Goal: Task Accomplishment & Management: Manage account settings

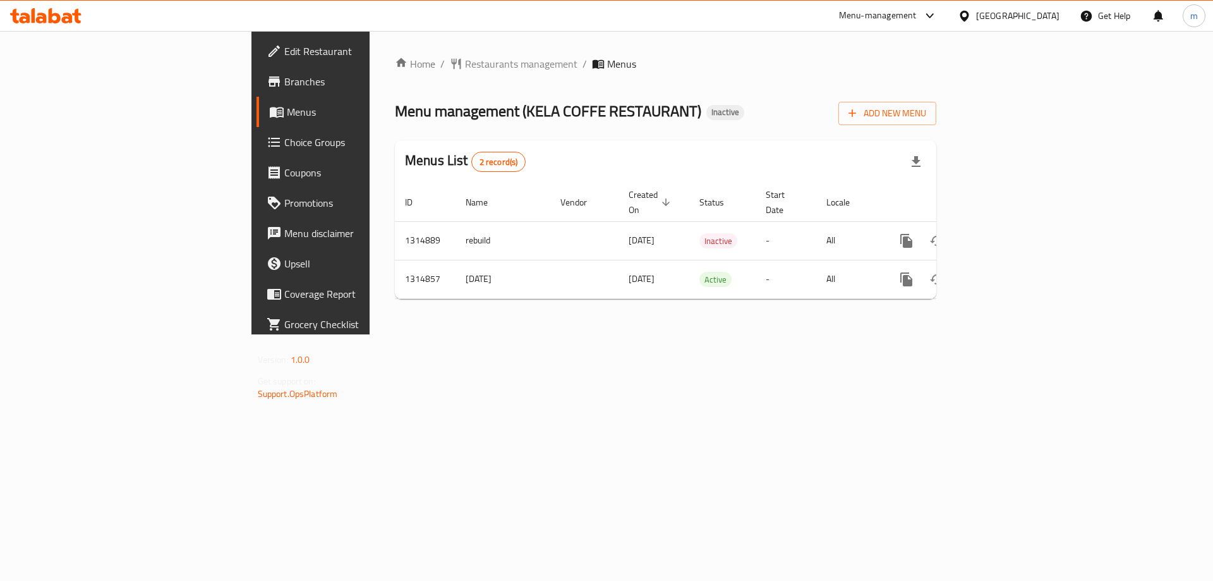
click at [660, 196] on icon "enhanced table" at bounding box center [665, 201] width 11 height 11
click at [629, 189] on span "Created On sorted ascending" at bounding box center [651, 202] width 45 height 30
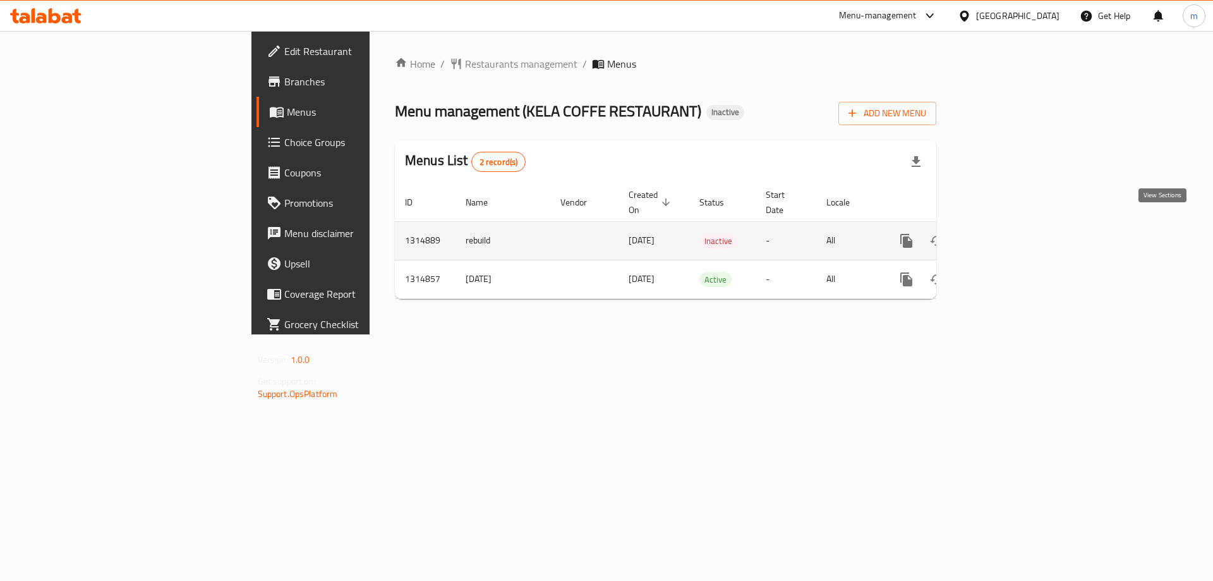
click at [1013, 229] on link "enhanced table" at bounding box center [997, 241] width 30 height 30
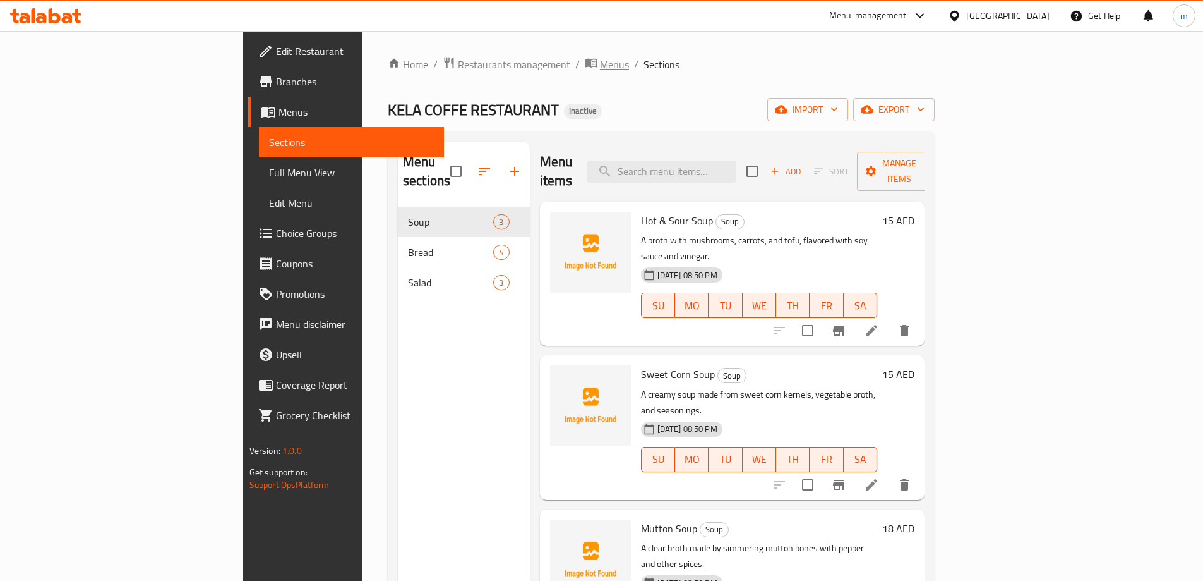
click at [600, 68] on span "Menus" at bounding box center [614, 64] width 29 height 15
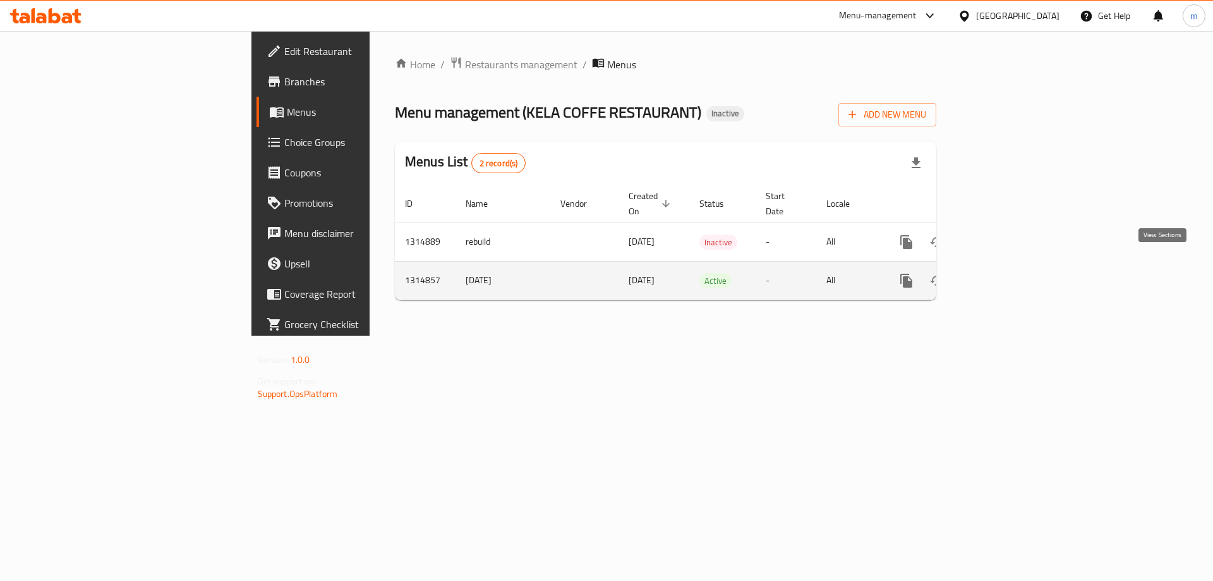
click at [1013, 272] on link "enhanced table" at bounding box center [997, 280] width 30 height 30
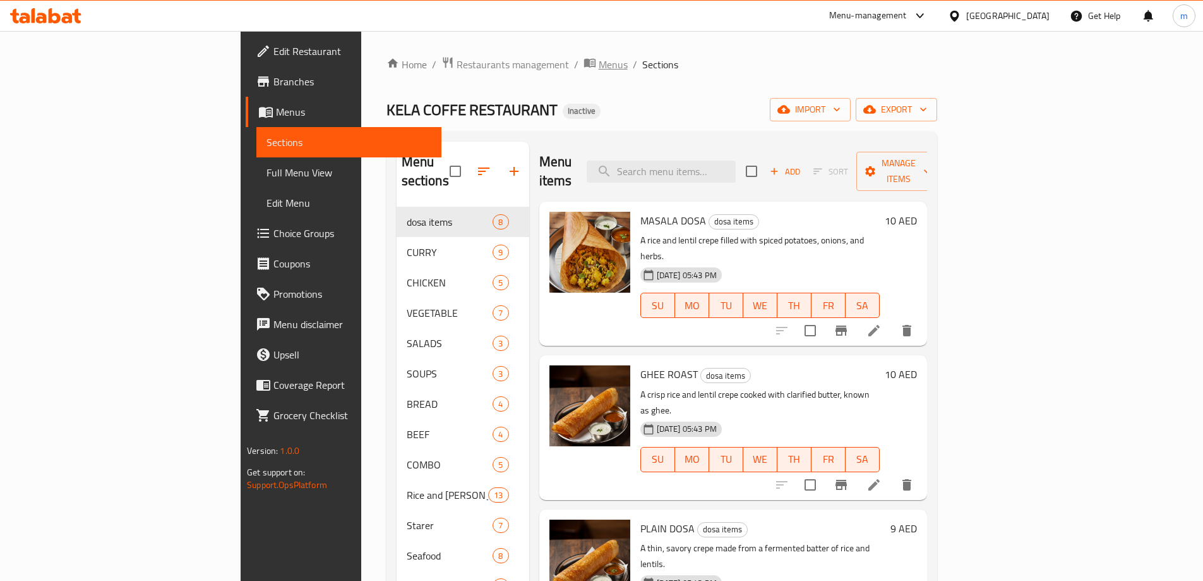
click at [599, 63] on span "Menus" at bounding box center [613, 64] width 29 height 15
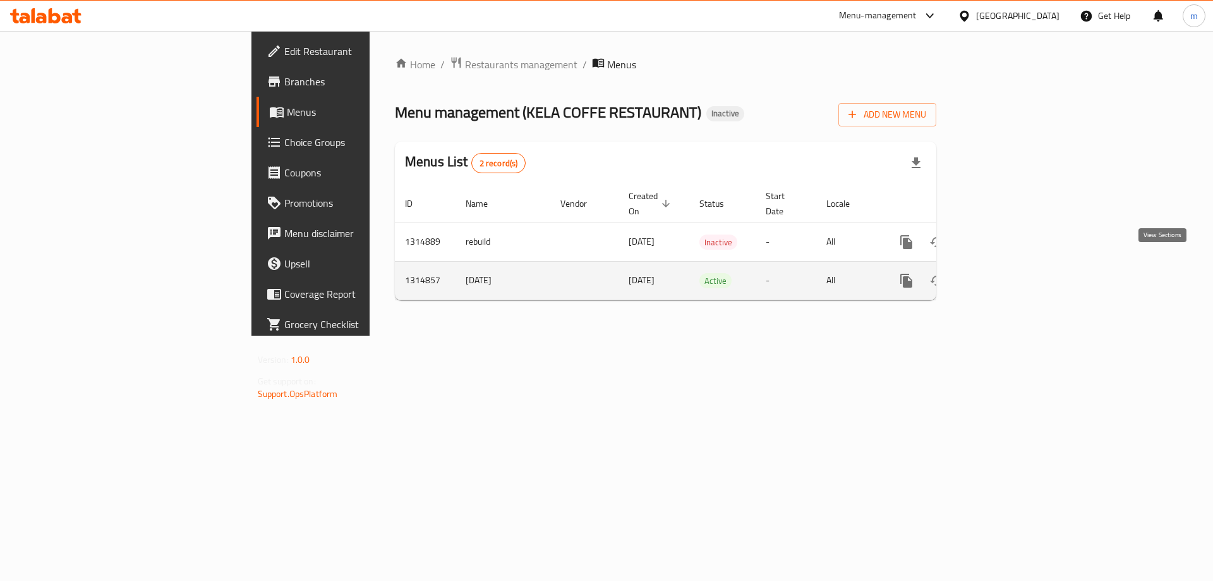
click at [1005, 273] on icon "enhanced table" at bounding box center [997, 280] width 15 height 15
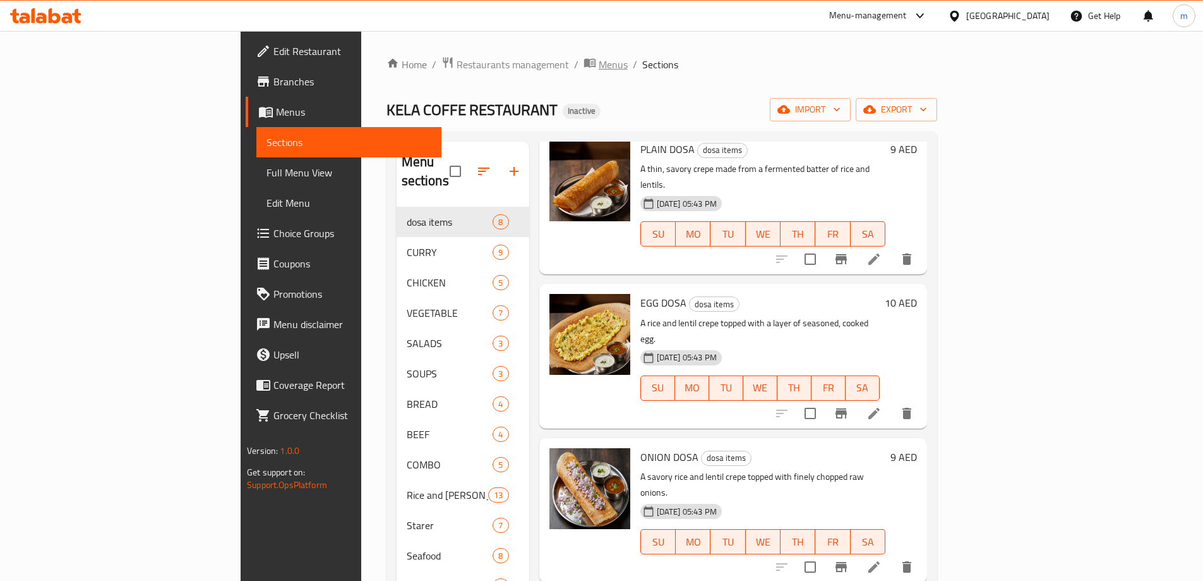
click at [599, 62] on span "Menus" at bounding box center [613, 64] width 29 height 15
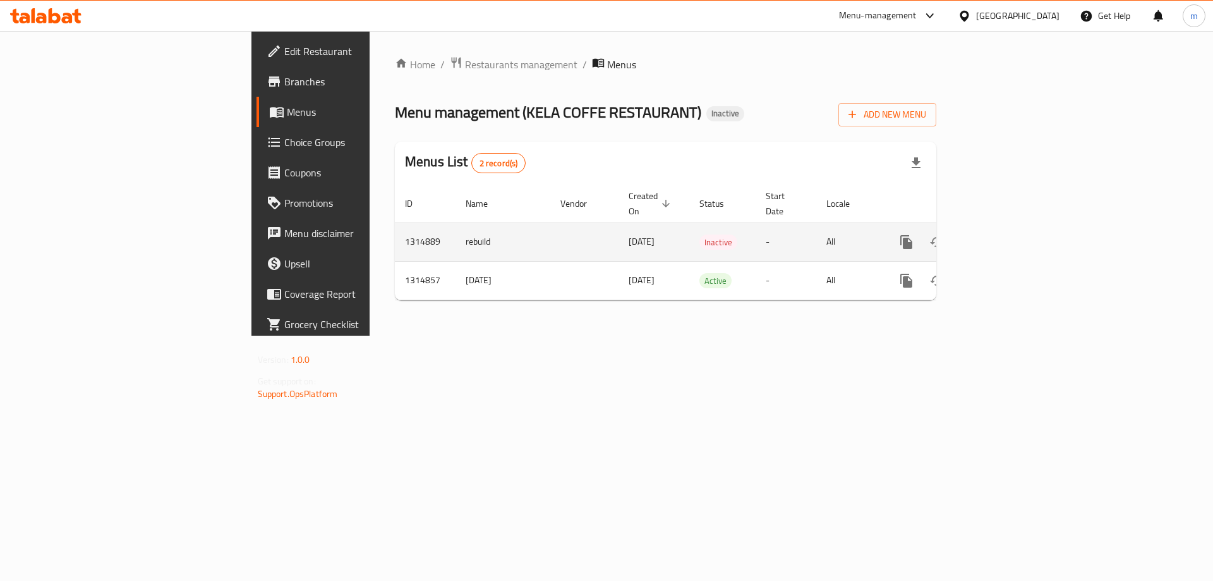
click at [1003, 236] on icon "enhanced table" at bounding box center [997, 241] width 11 height 11
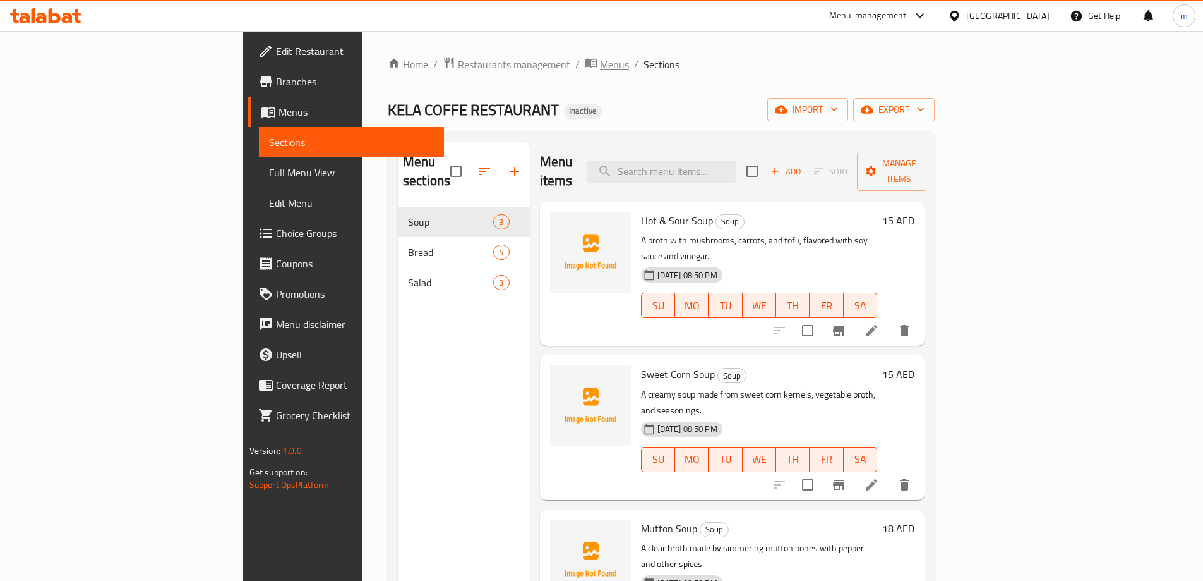
click at [600, 63] on span "Menus" at bounding box center [614, 64] width 29 height 15
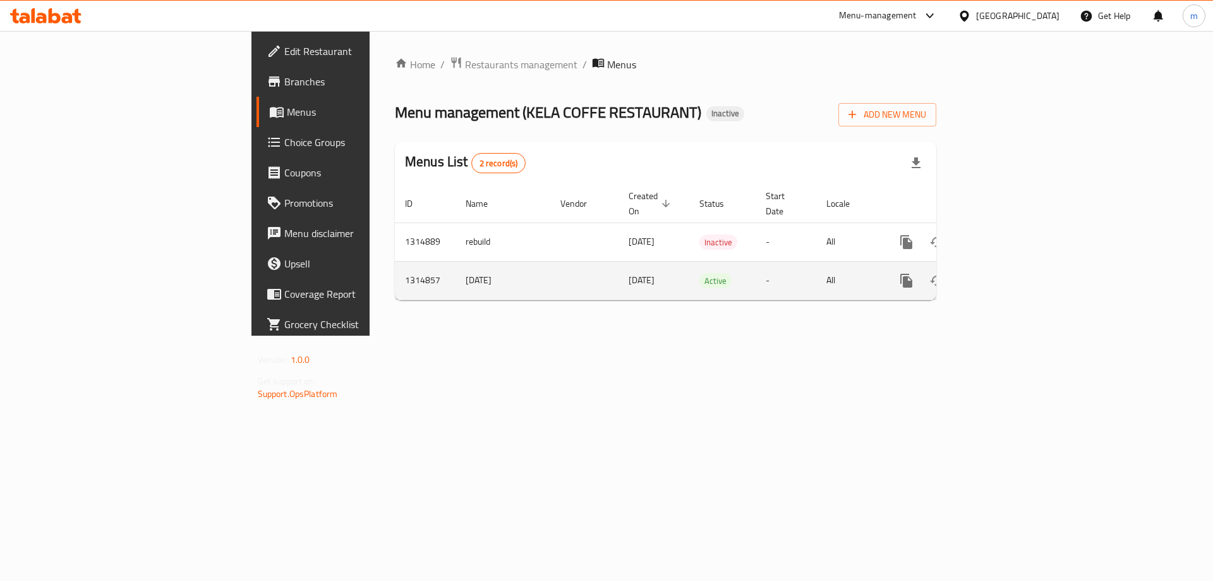
click at [1013, 265] on link "enhanced table" at bounding box center [997, 280] width 30 height 30
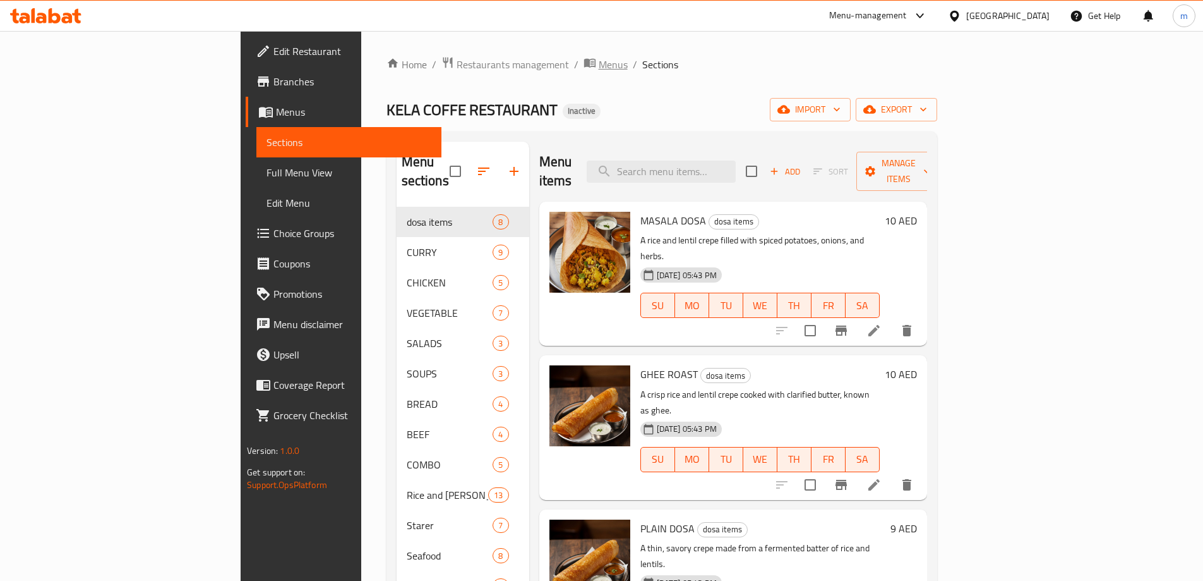
click at [584, 69] on span "breadcrumb" at bounding box center [591, 64] width 15 height 16
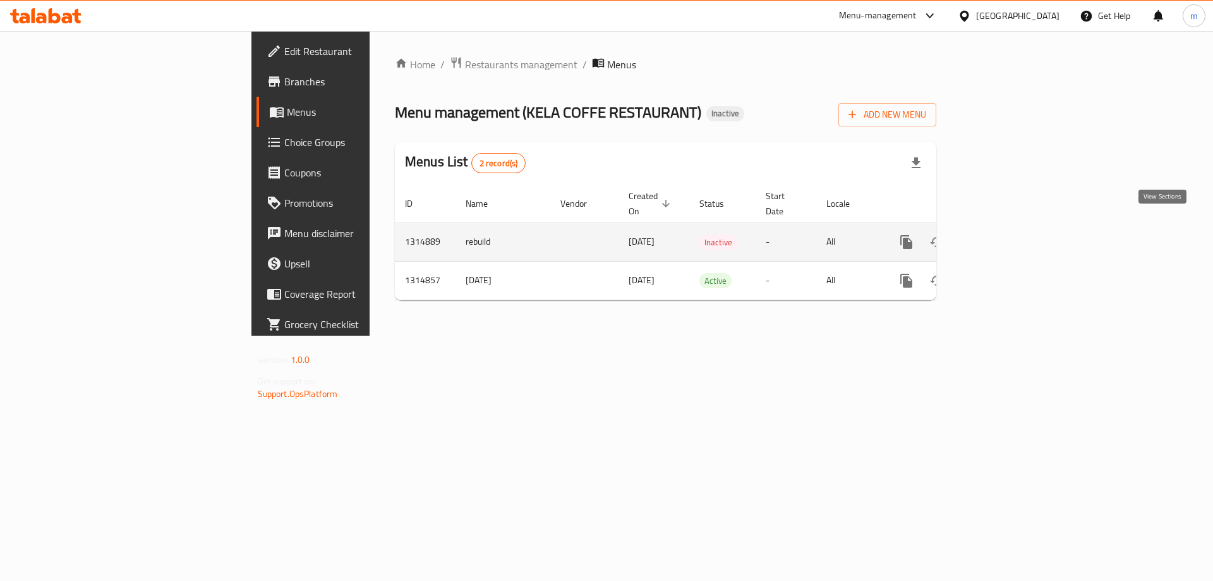
click at [1013, 227] on link "enhanced table" at bounding box center [997, 242] width 30 height 30
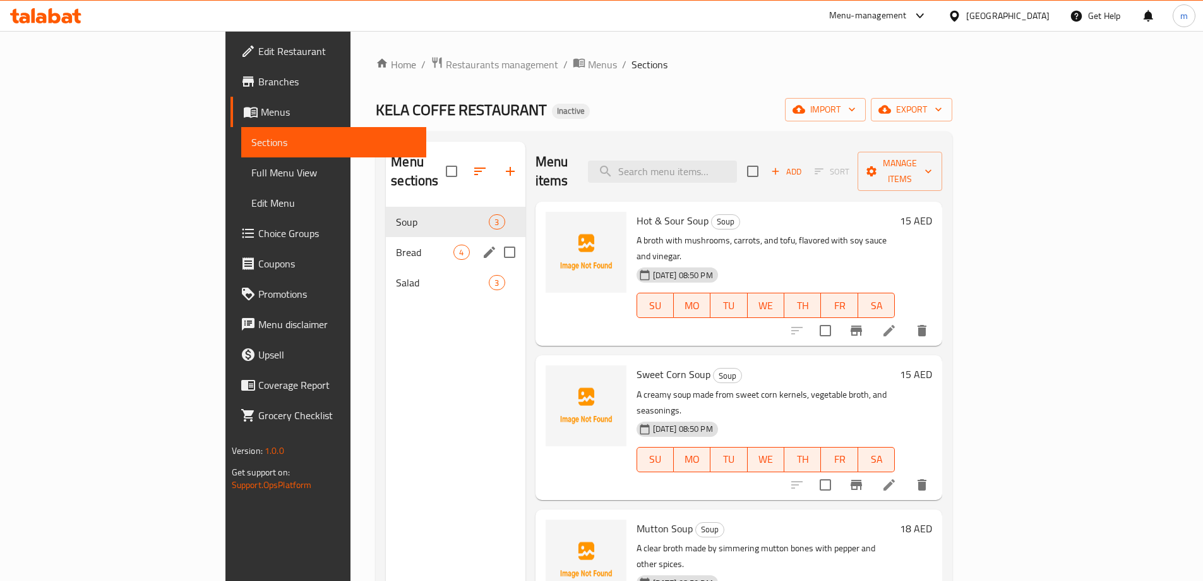
click at [396, 244] on span "Bread" at bounding box center [424, 251] width 57 height 15
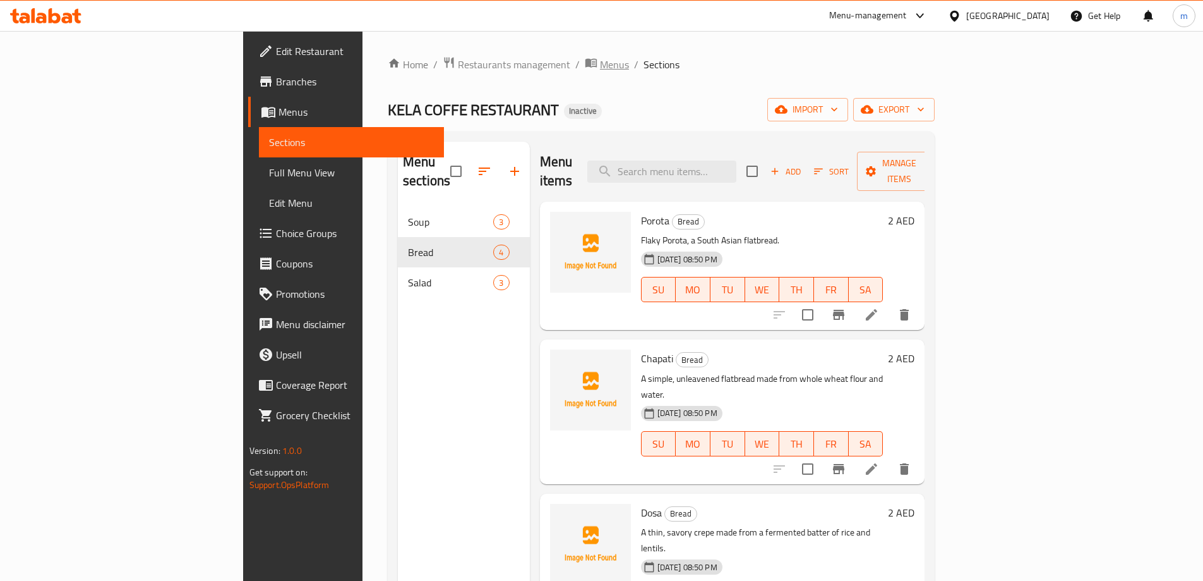
click at [585, 66] on icon "breadcrumb" at bounding box center [591, 62] width 13 height 13
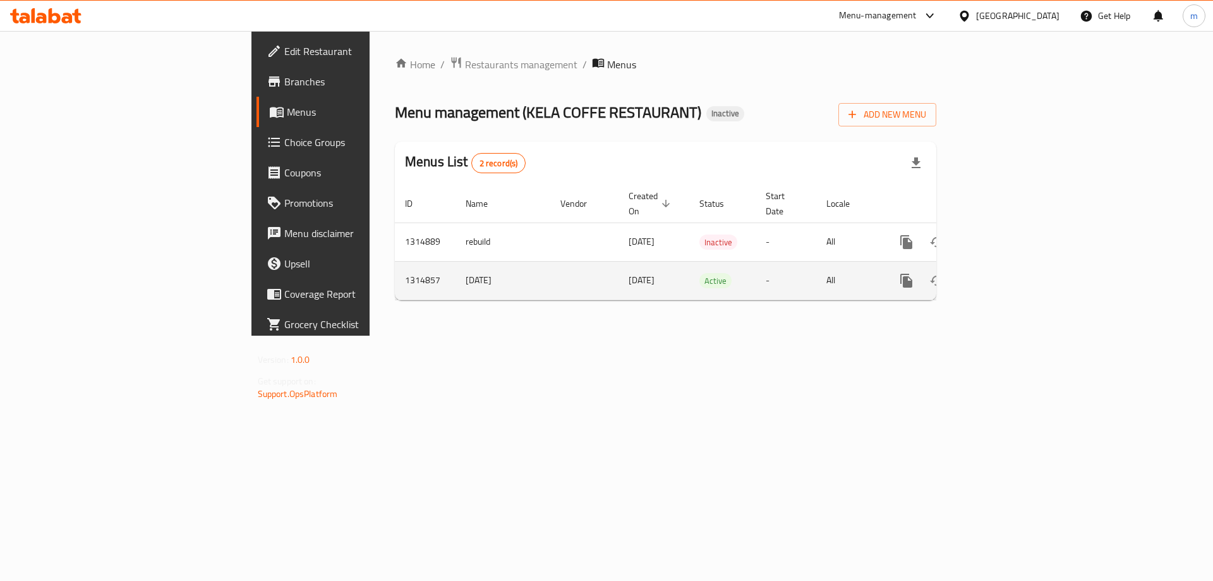
click at [1005, 273] on icon "enhanced table" at bounding box center [997, 280] width 15 height 15
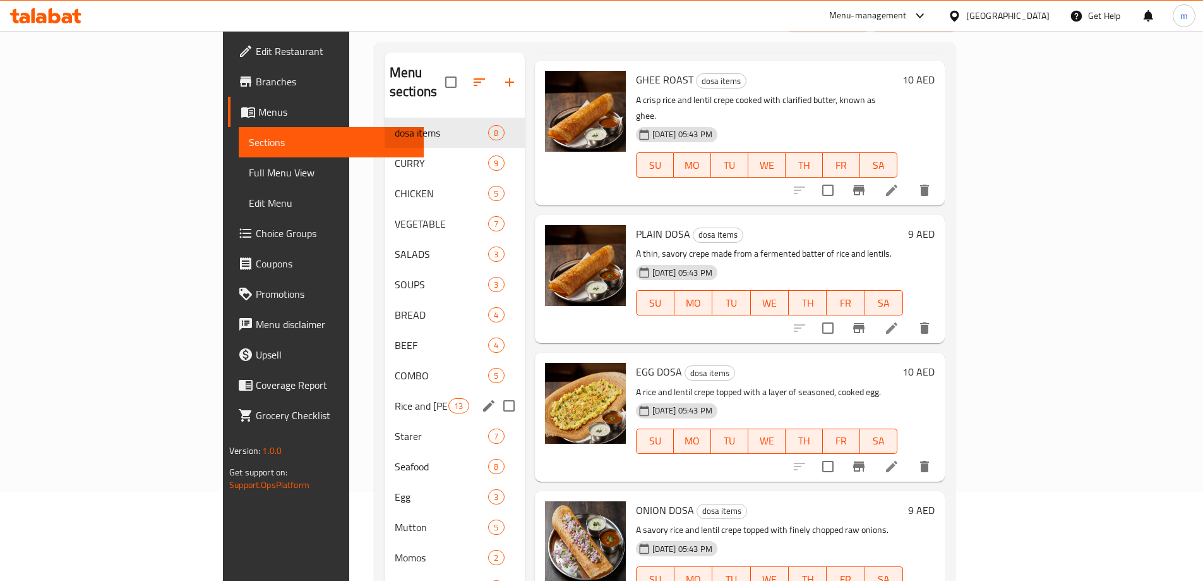
scroll to position [193, 0]
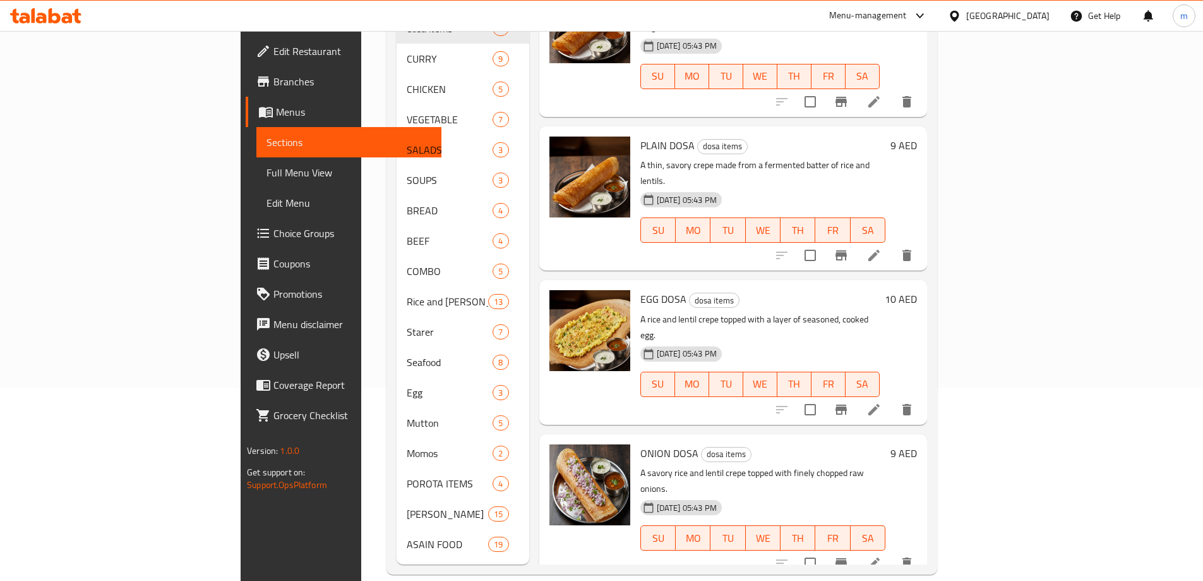
click at [361, 280] on div "Home / Restaurants management / Menus / Sections KELA COFFE RESTAURANT Inactive…" at bounding box center [661, 219] width 601 height 762
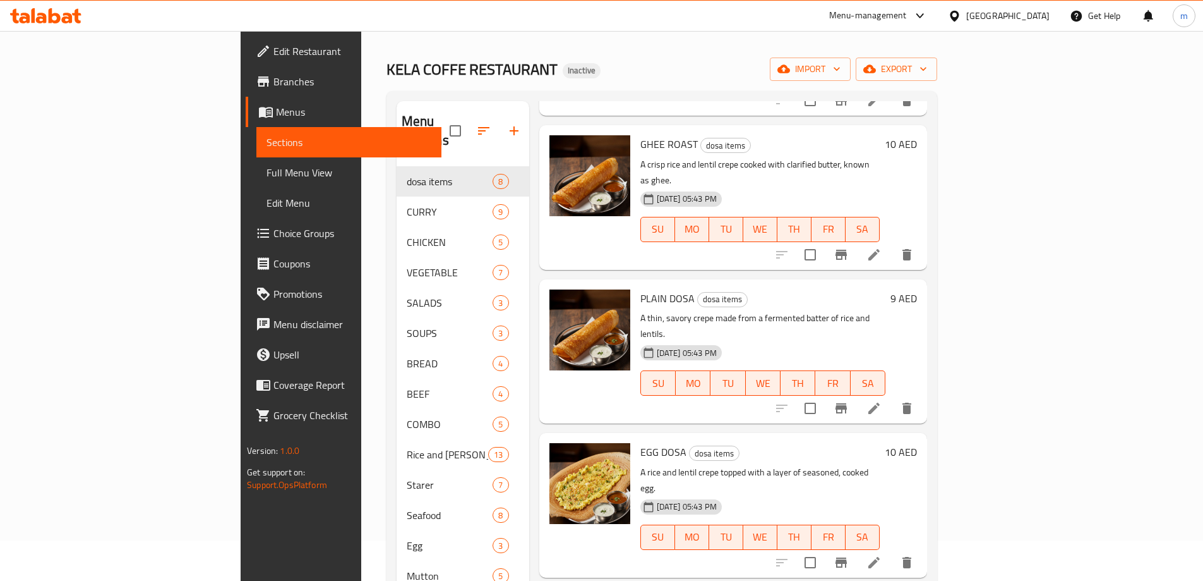
scroll to position [63, 0]
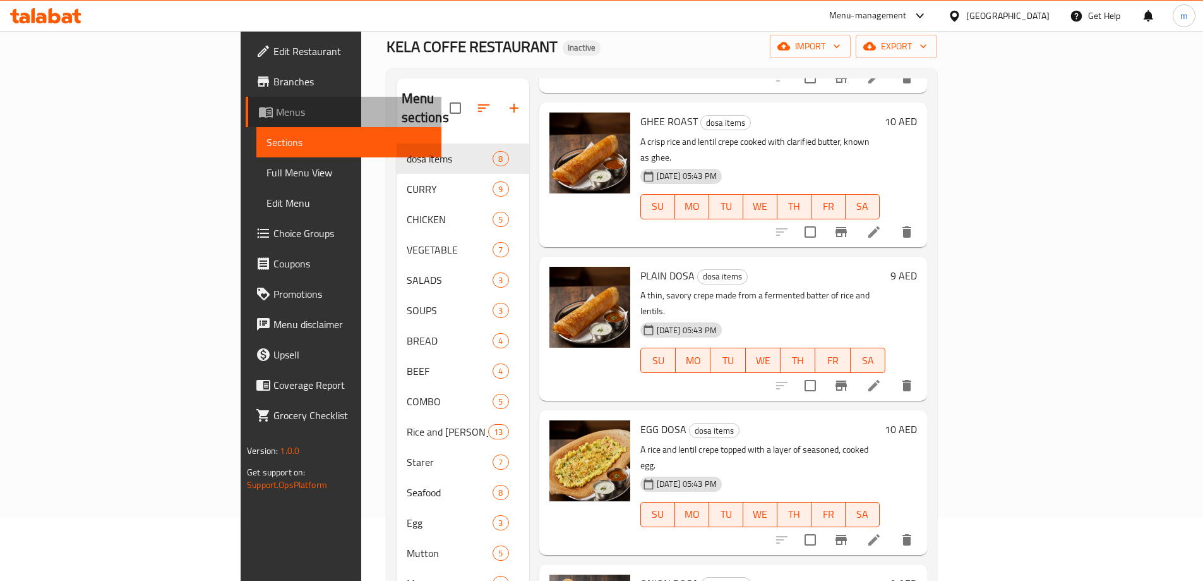
click at [246, 102] on link "Menus" at bounding box center [344, 112] width 196 height 30
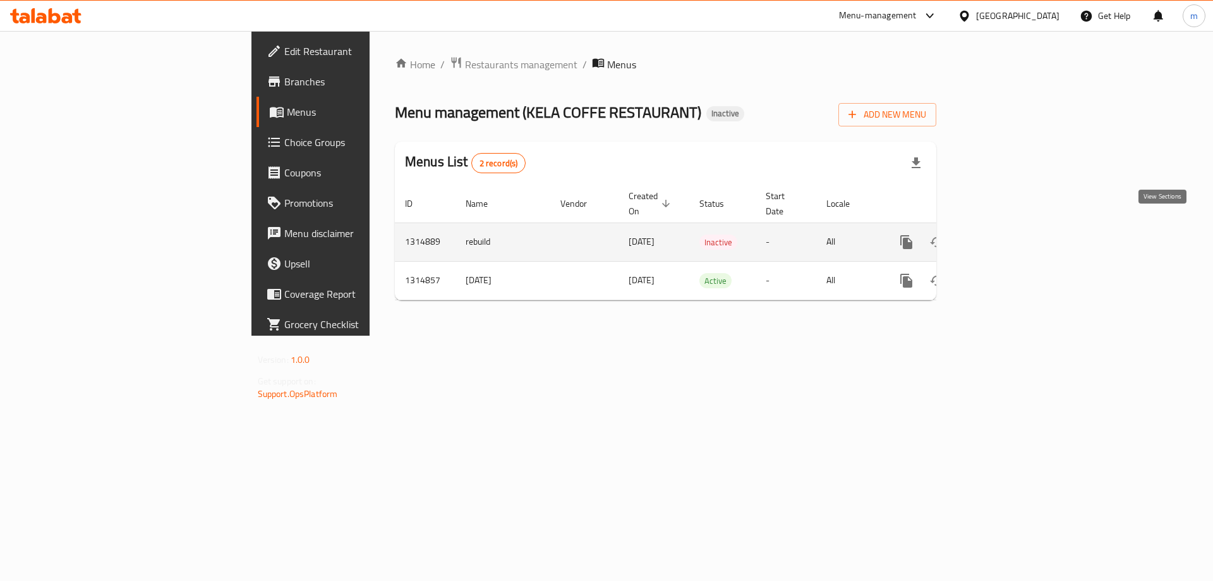
click at [1013, 227] on link "enhanced table" at bounding box center [997, 242] width 30 height 30
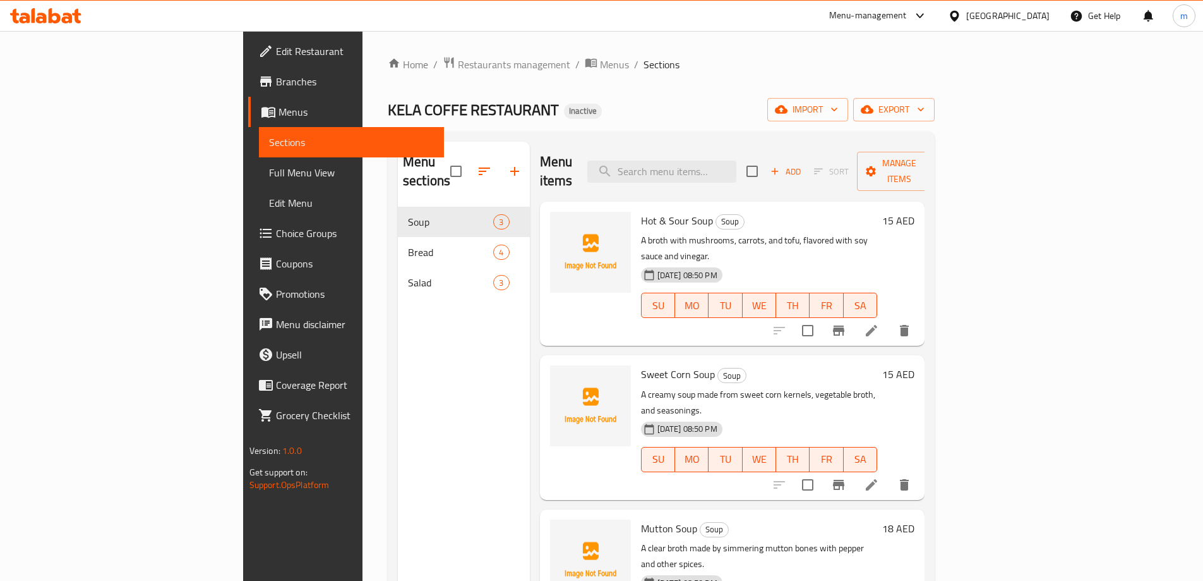
click at [248, 102] on link "Menus" at bounding box center [346, 112] width 196 height 30
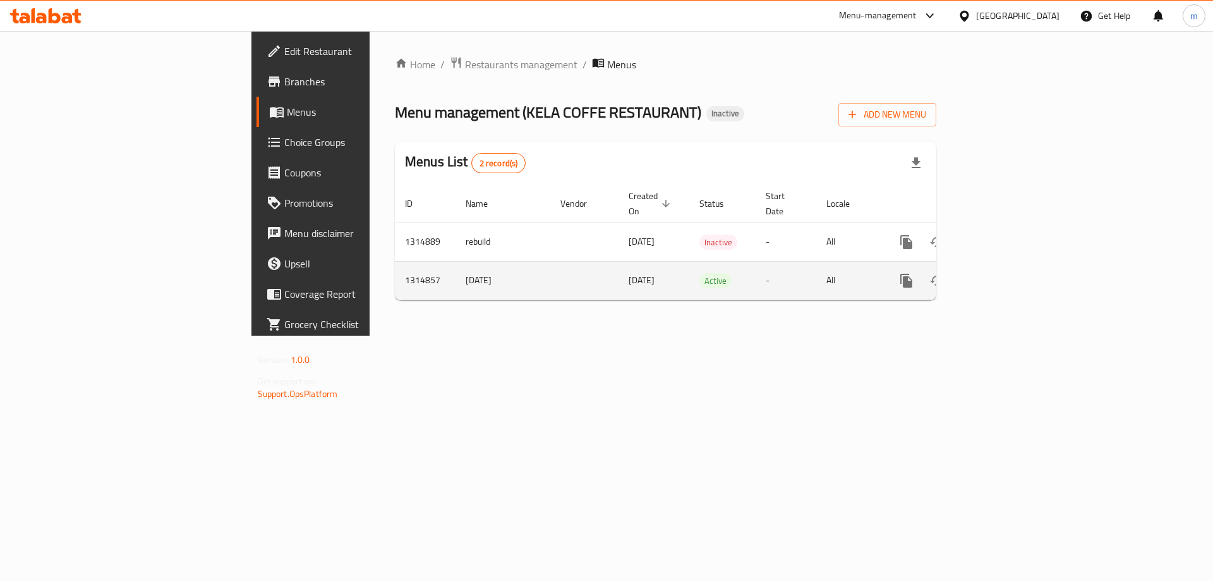
click at [1003, 275] on icon "enhanced table" at bounding box center [997, 280] width 11 height 11
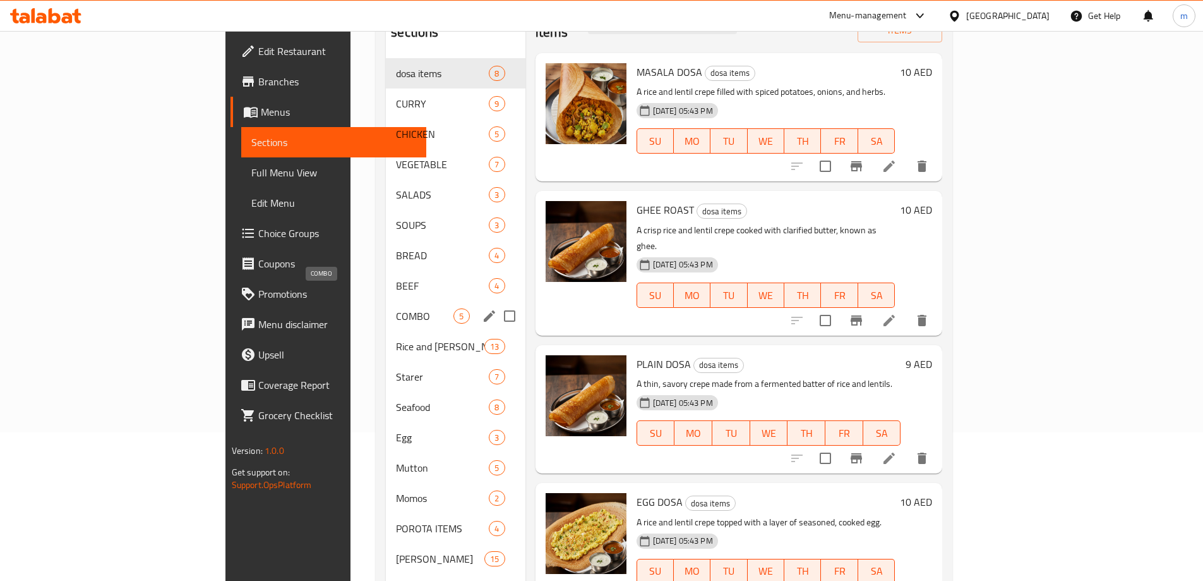
scroll to position [126, 0]
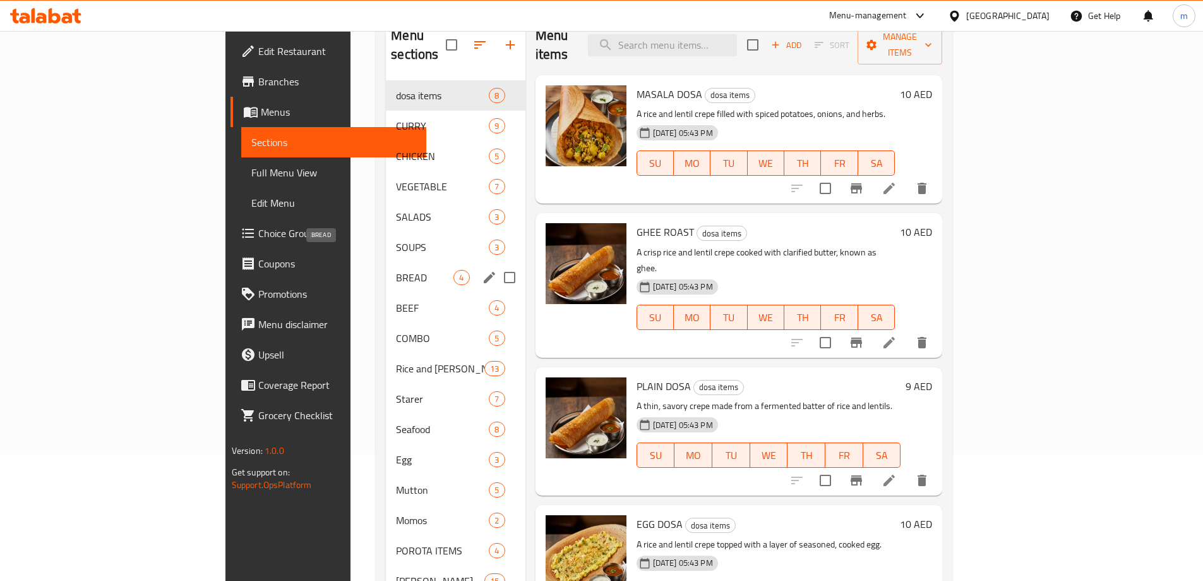
click at [396, 270] on span "BREAD" at bounding box center [424, 277] width 57 height 15
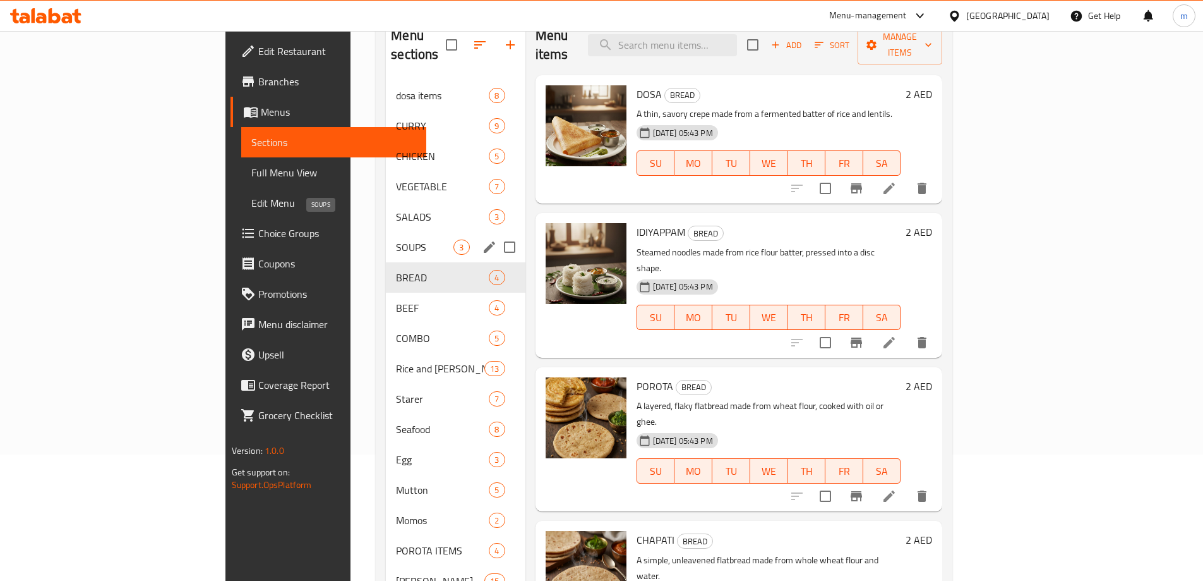
click at [396, 239] on span "SOUPS" at bounding box center [424, 246] width 57 height 15
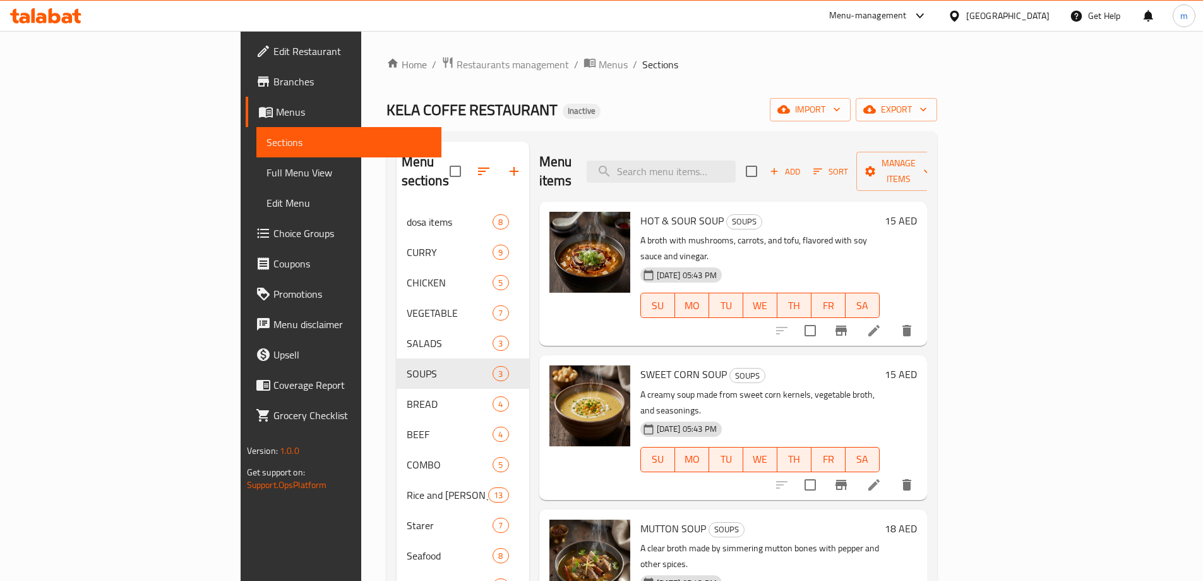
drag, startPoint x: 100, startPoint y: 107, endPoint x: 133, endPoint y: 127, distance: 39.1
click at [276, 107] on span "Menus" at bounding box center [353, 111] width 155 height 15
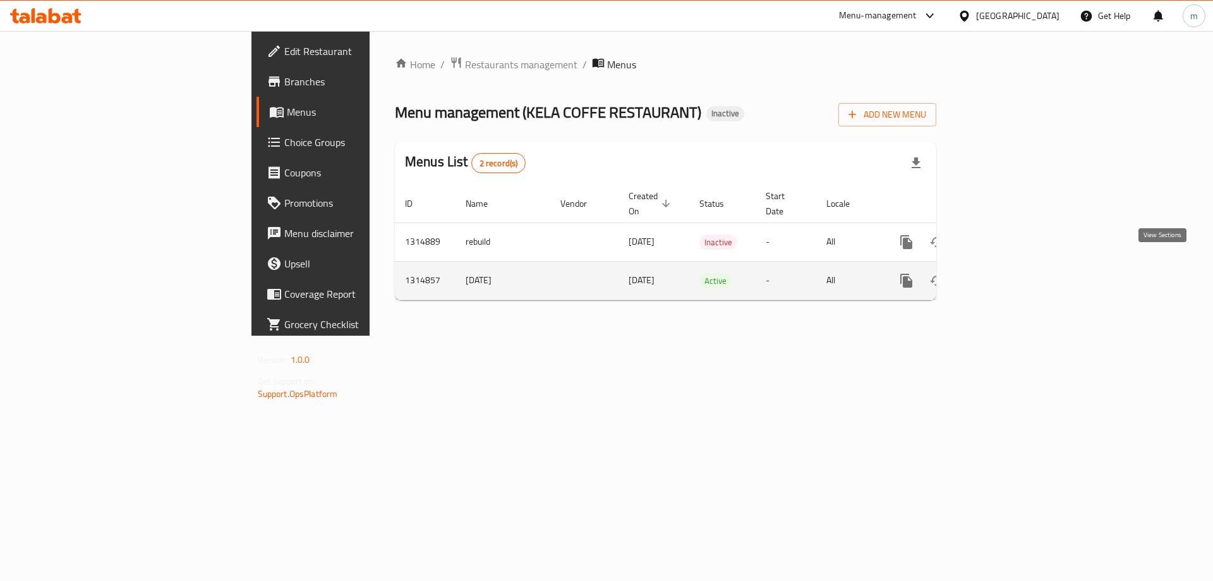
click at [1013, 267] on link "enhanced table" at bounding box center [997, 280] width 30 height 30
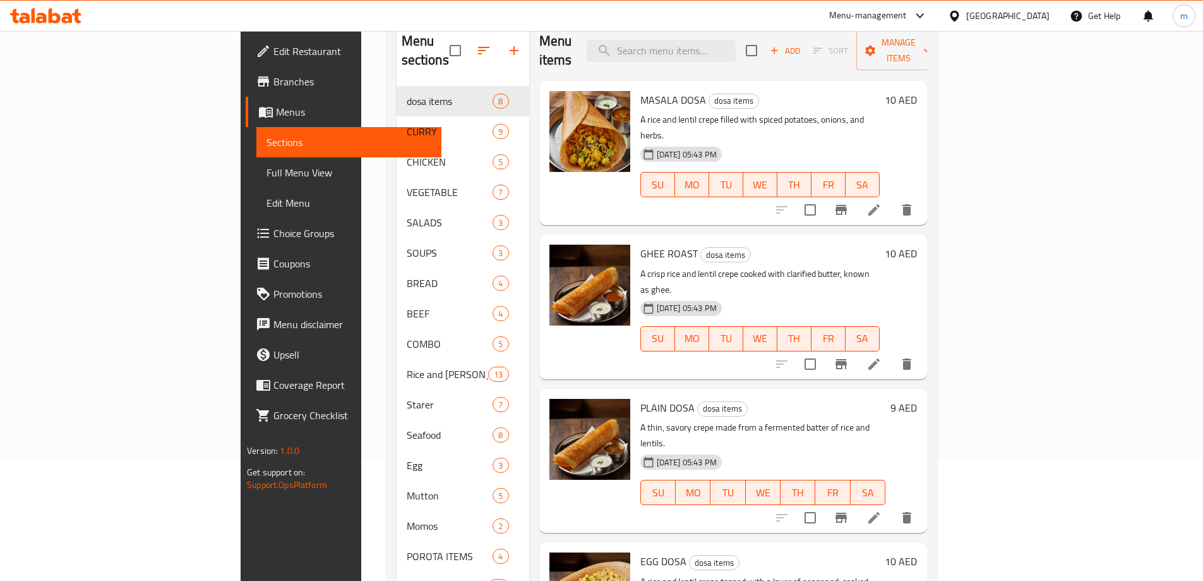
scroll to position [67, 0]
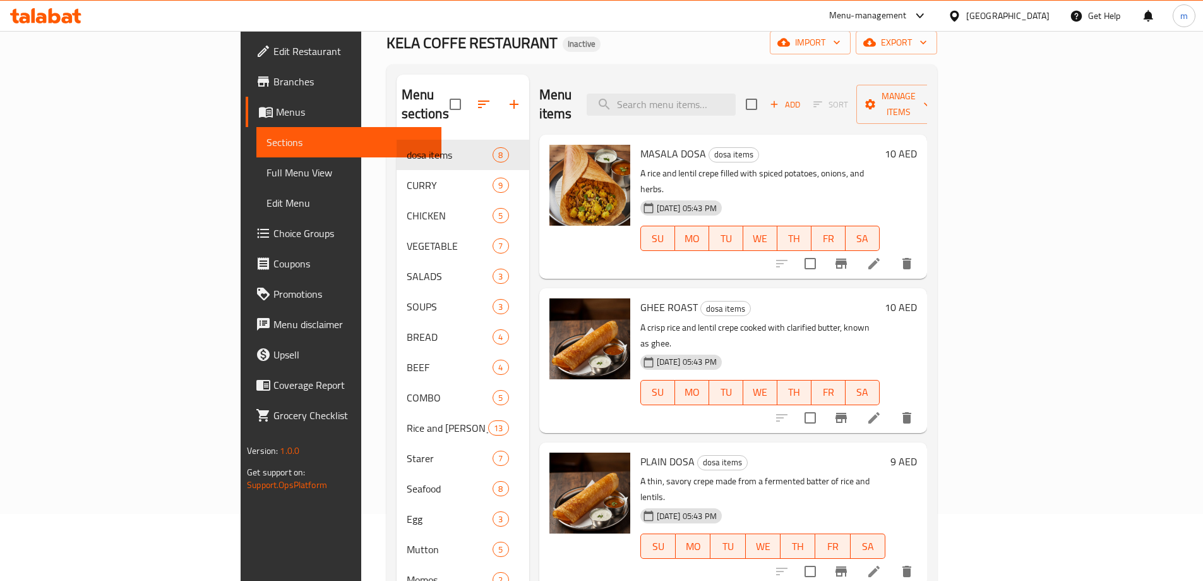
click at [276, 105] on span "Menus" at bounding box center [353, 111] width 155 height 15
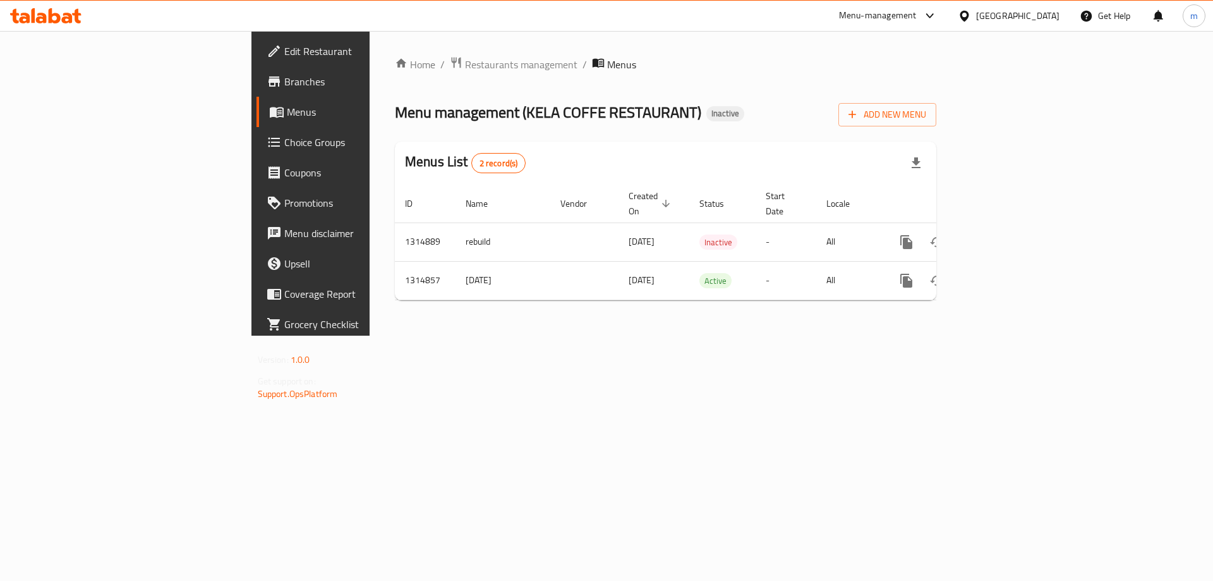
click at [284, 81] on span "Branches" at bounding box center [364, 81] width 160 height 15
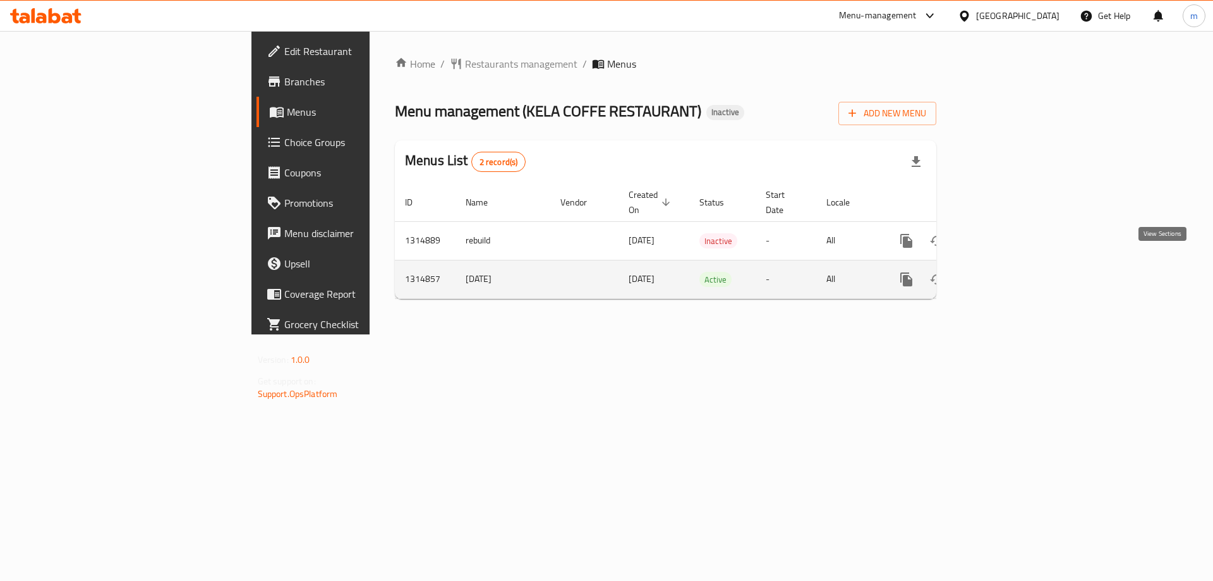
click at [1005, 272] on icon "enhanced table" at bounding box center [997, 279] width 15 height 15
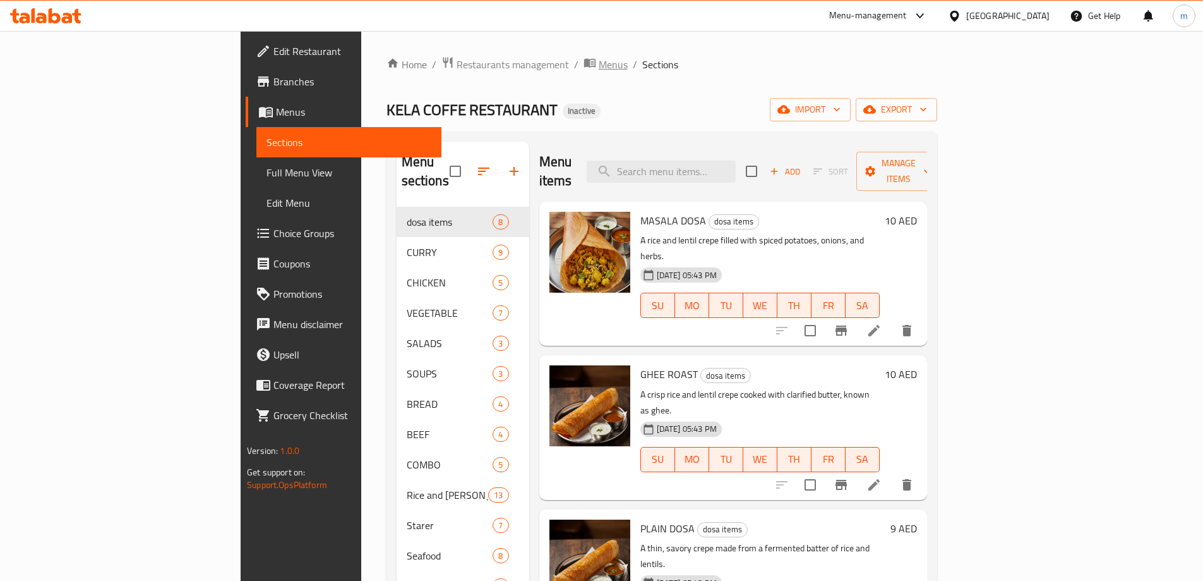
click at [599, 62] on span "Menus" at bounding box center [613, 64] width 29 height 15
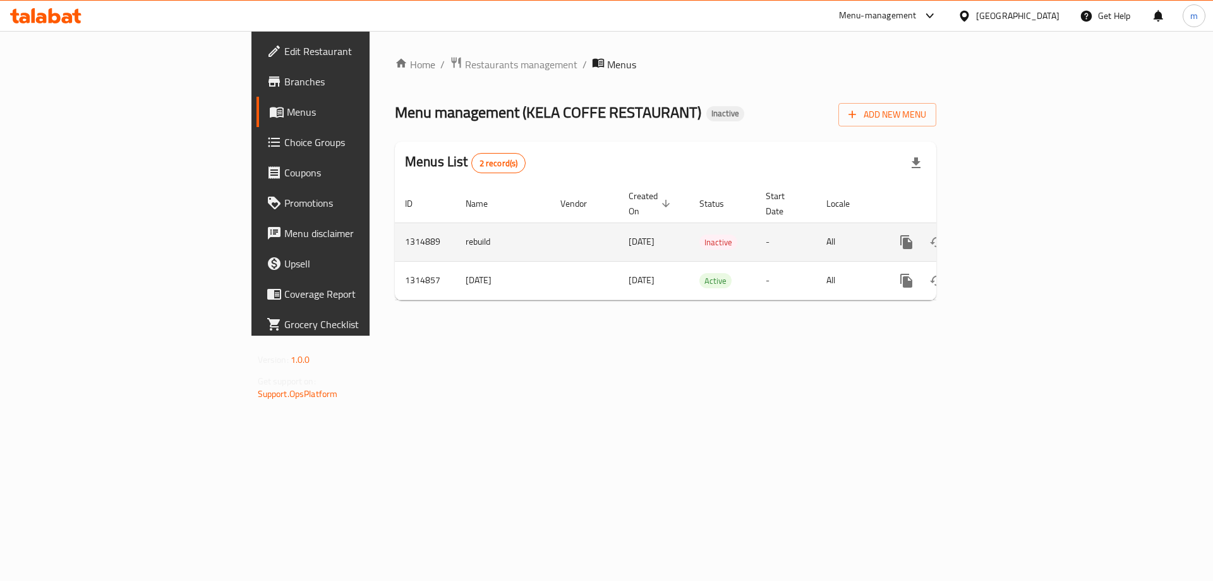
click at [1003, 236] on icon "enhanced table" at bounding box center [997, 241] width 11 height 11
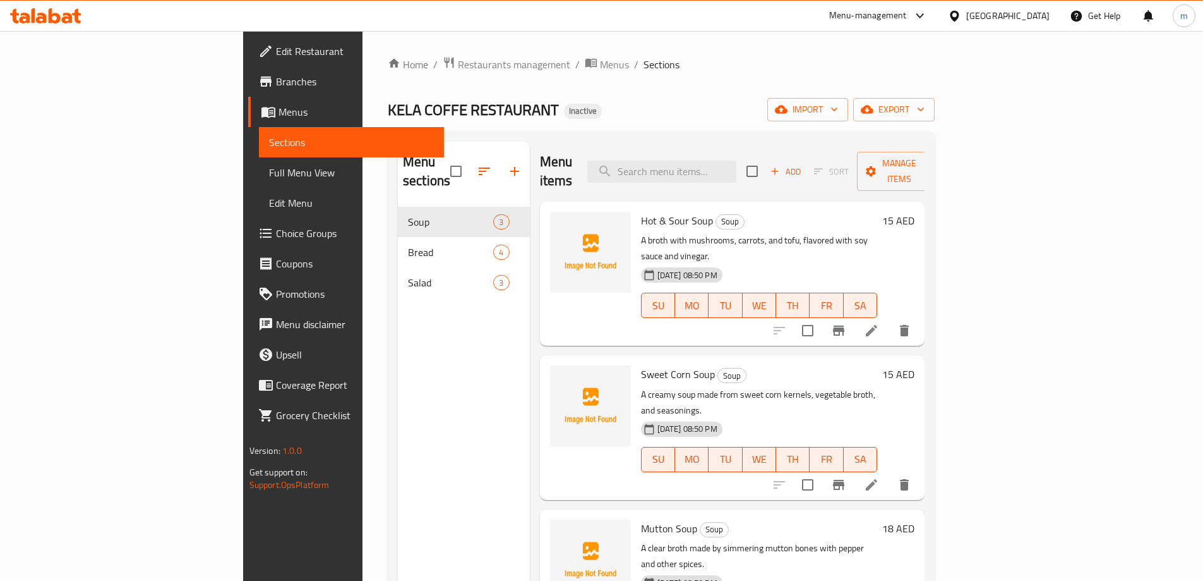
click at [438, 54] on div "Home / Restaurants management / Menus / Sections KELA COFFE RESTAURANT Inactive…" at bounding box center [662, 394] width 598 height 726
click at [600, 65] on span "Menus" at bounding box center [614, 64] width 29 height 15
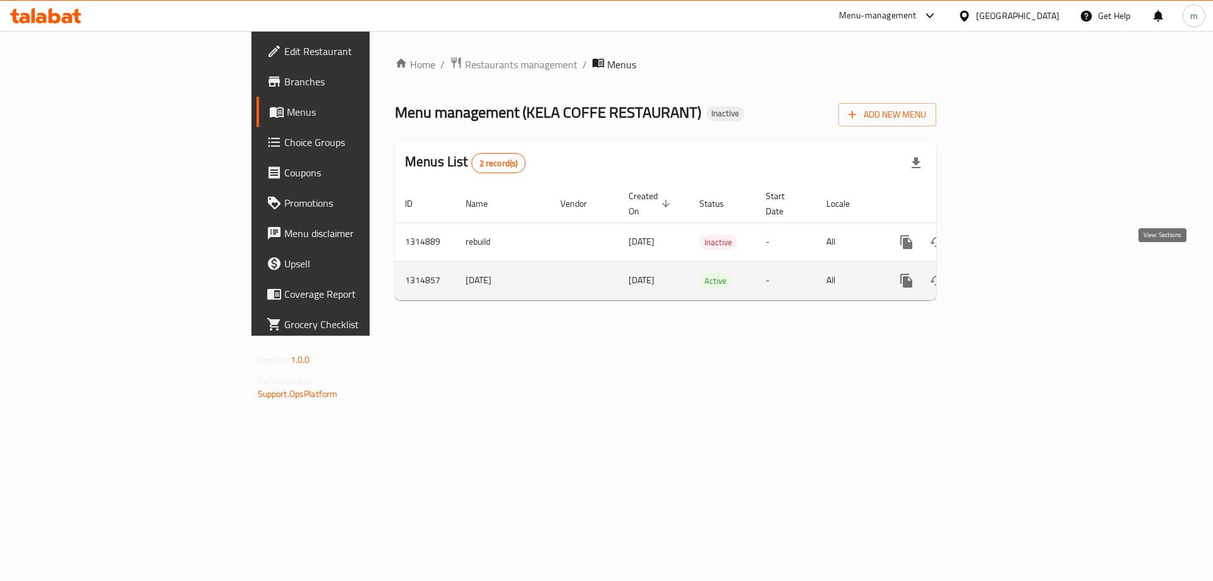
click at [1013, 270] on link "enhanced table" at bounding box center [997, 280] width 30 height 30
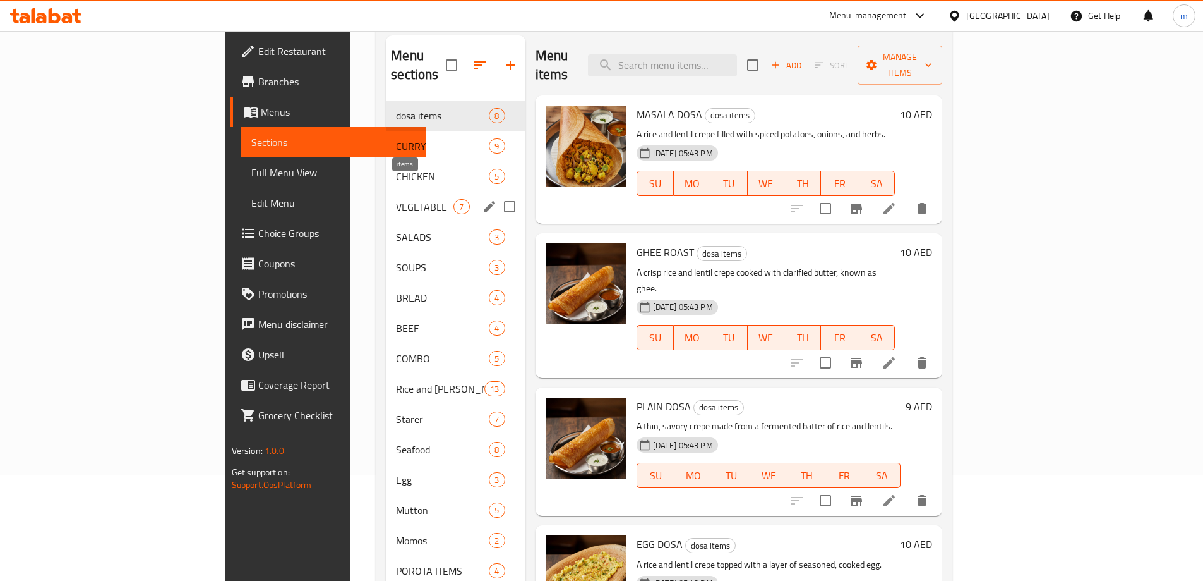
scroll to position [193, 0]
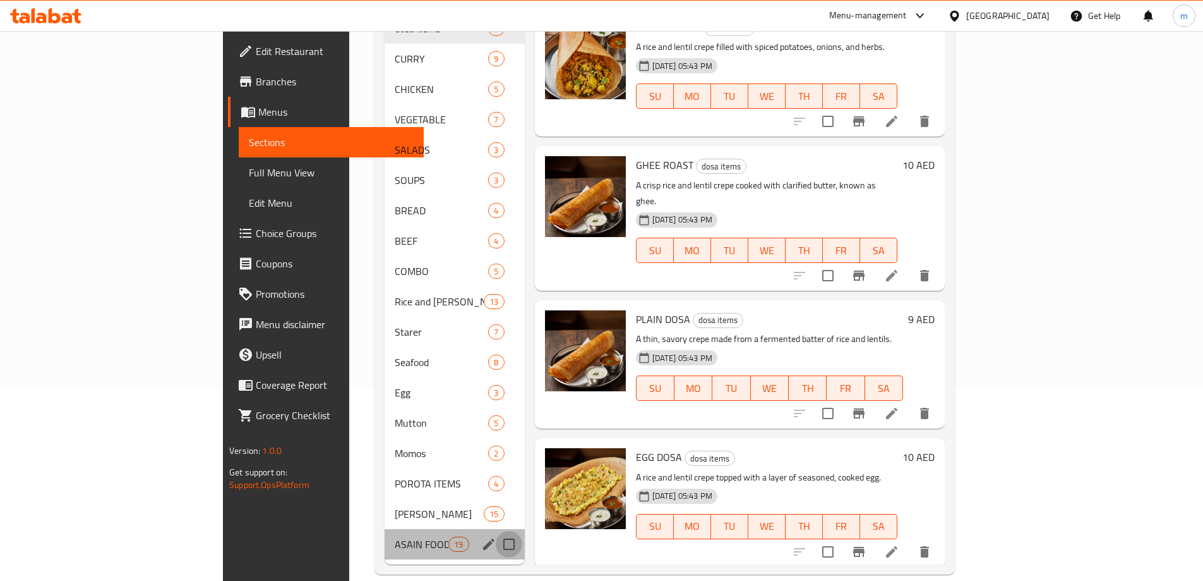
click at [496, 531] on input "Menu sections" at bounding box center [509, 544] width 27 height 27
checkbox input "true"
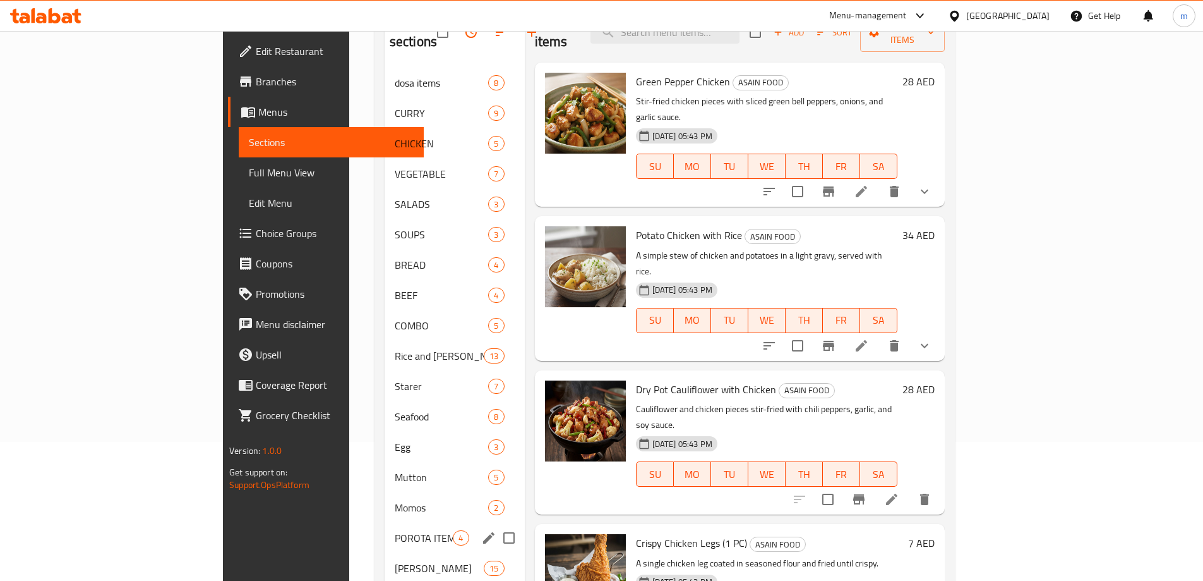
scroll to position [193, 0]
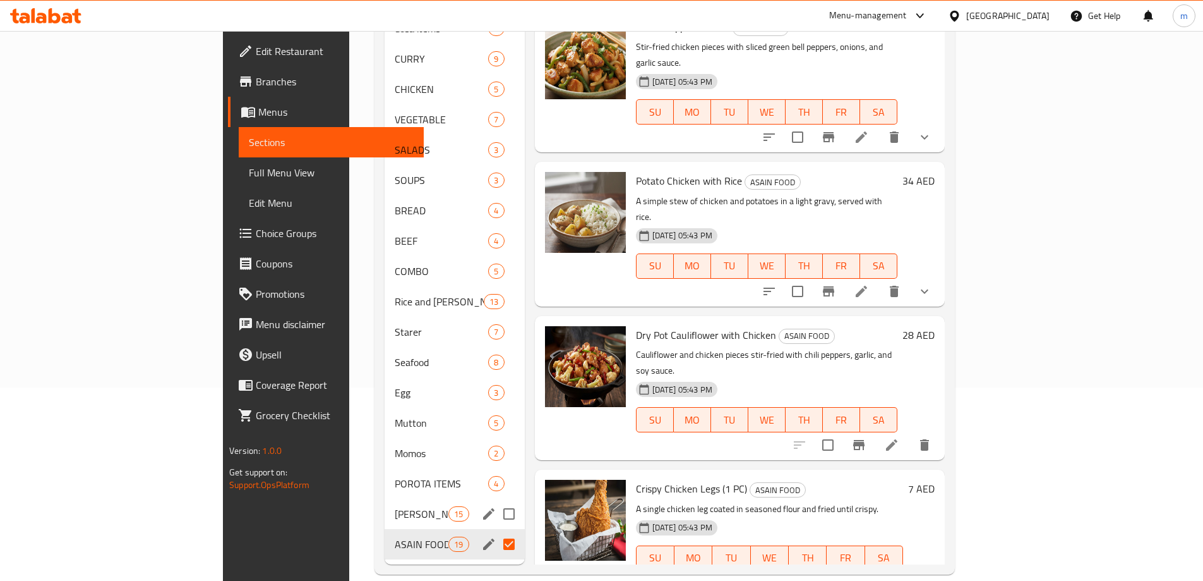
click at [496, 500] on input "Menu sections" at bounding box center [509, 513] width 27 height 27
checkbox input "true"
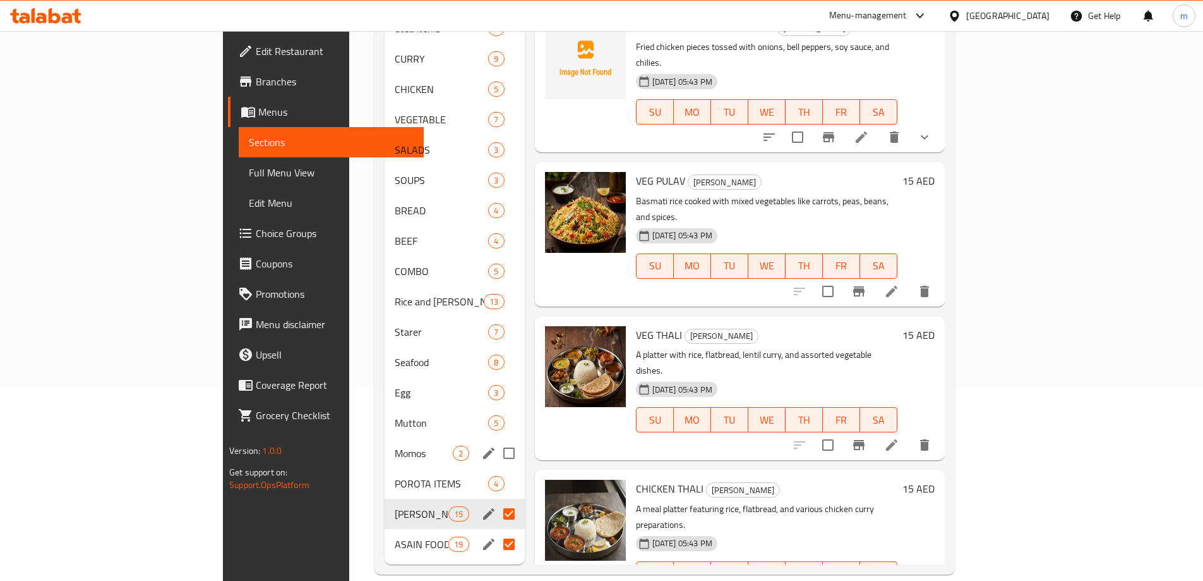
click at [496, 440] on input "Menu sections" at bounding box center [509, 453] width 27 height 27
checkbox input "true"
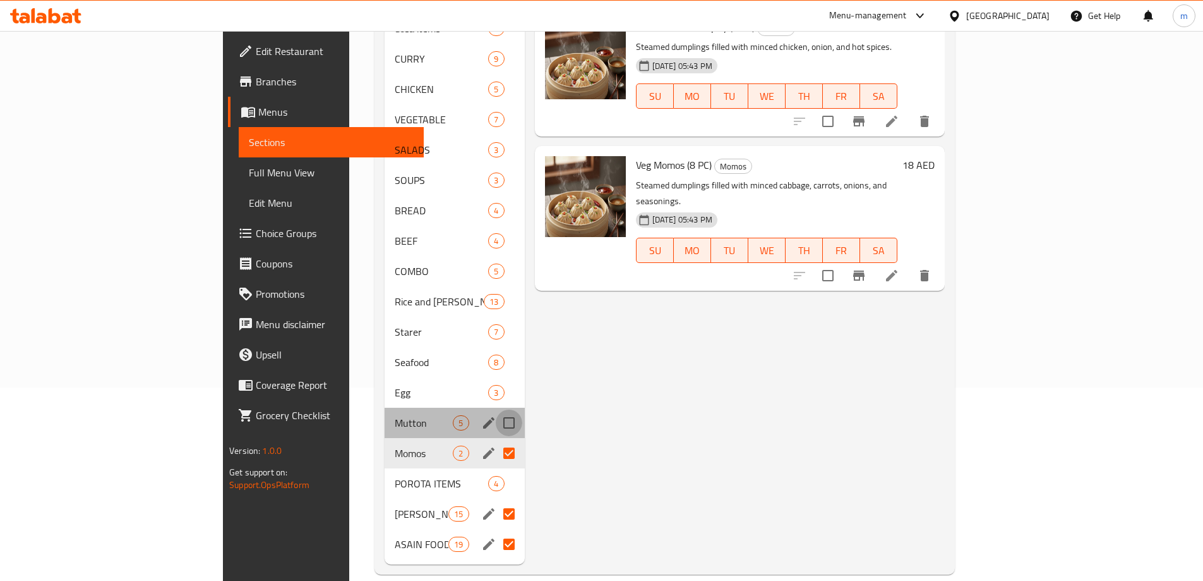
click at [496, 409] on input "Menu sections" at bounding box center [509, 422] width 27 height 27
checkbox input "true"
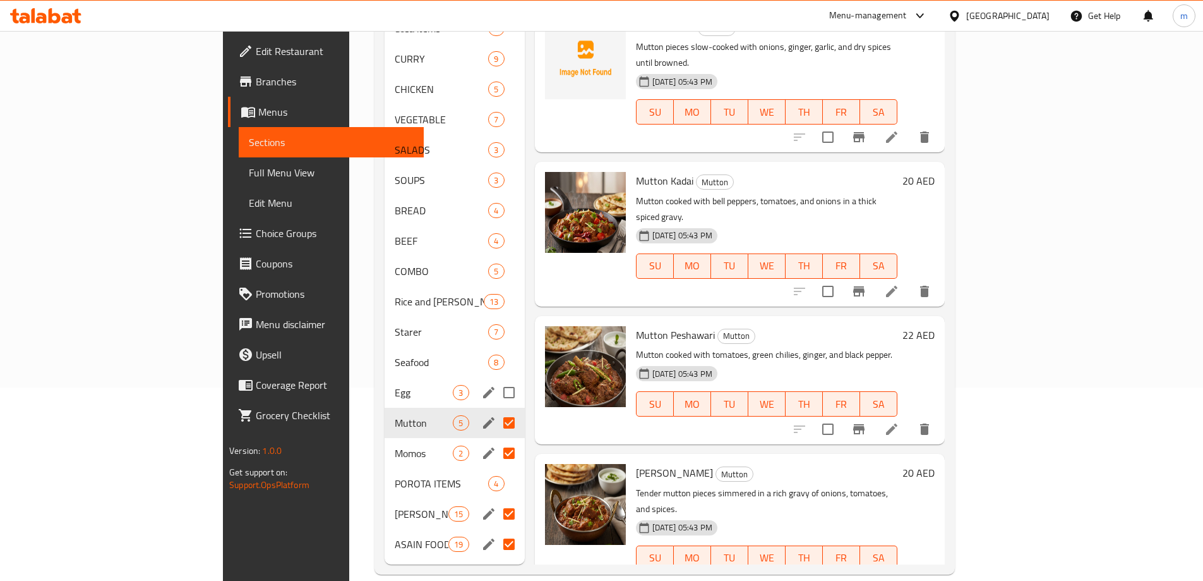
click at [496, 379] on input "Menu sections" at bounding box center [509, 392] width 27 height 27
checkbox input "true"
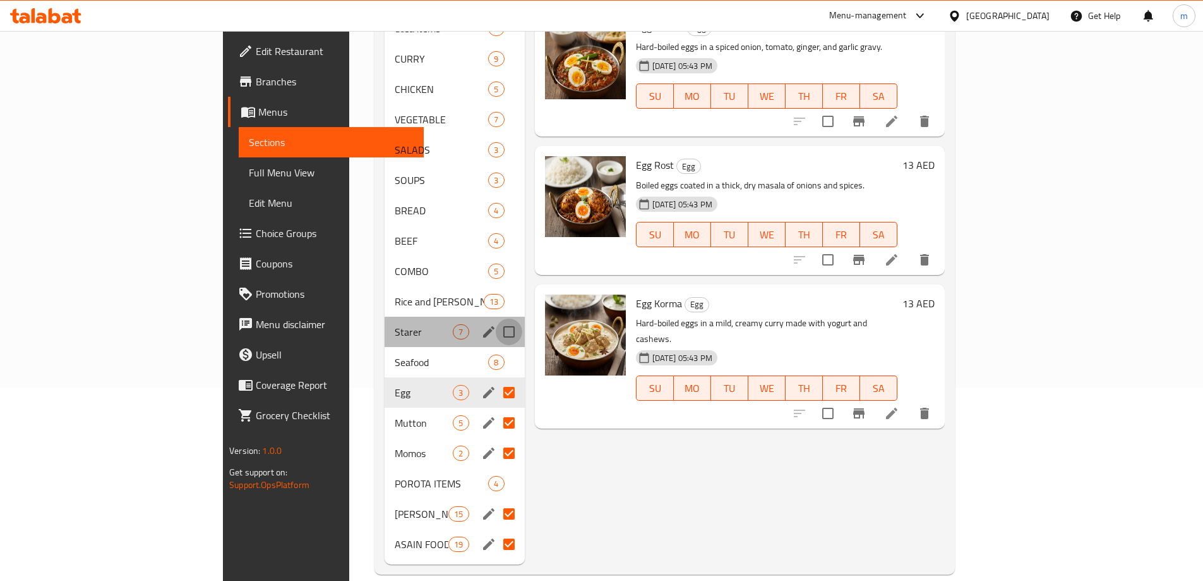
click at [496, 318] on input "Menu sections" at bounding box center [509, 331] width 27 height 27
checkbox input "true"
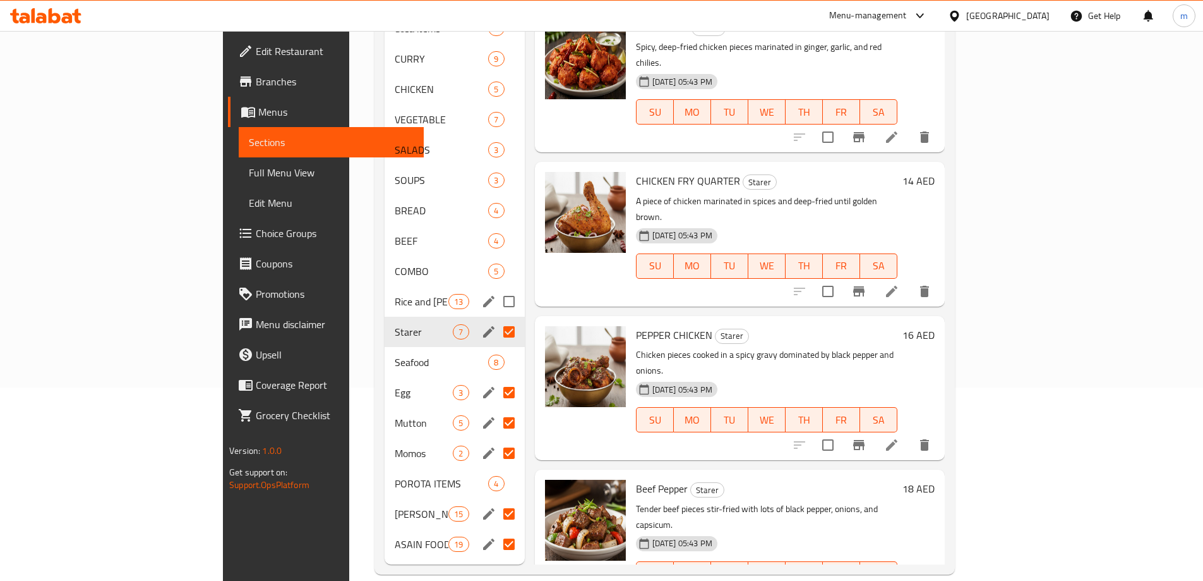
click at [496, 288] on input "Menu sections" at bounding box center [509, 301] width 27 height 27
checkbox input "true"
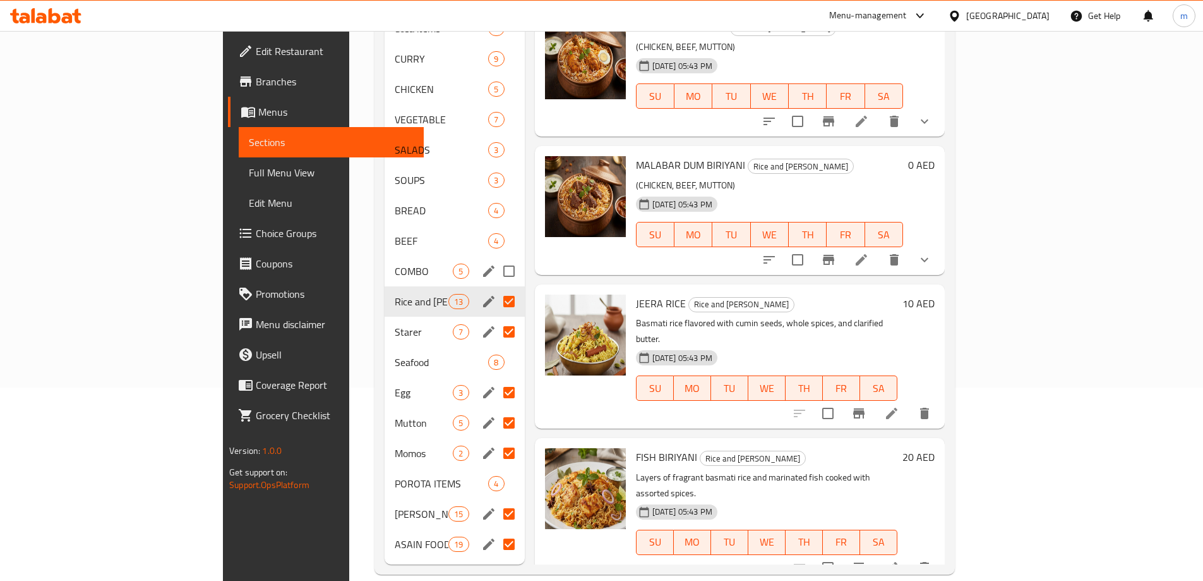
click at [496, 258] on input "Menu sections" at bounding box center [509, 271] width 27 height 27
checkbox input "true"
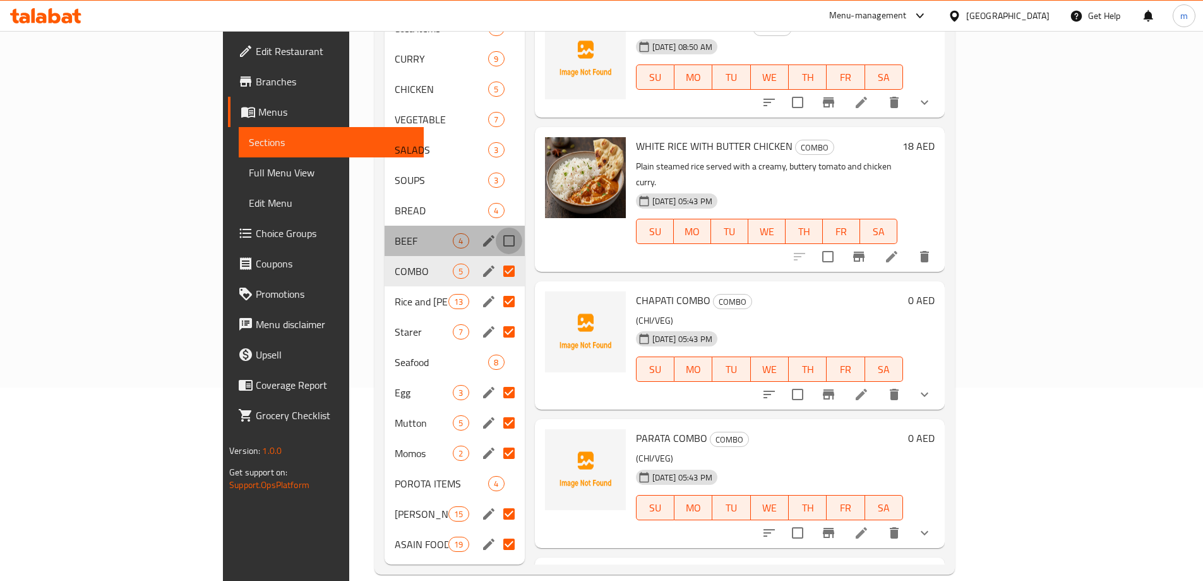
click at [496, 227] on input "Menu sections" at bounding box center [509, 240] width 27 height 27
checkbox input "true"
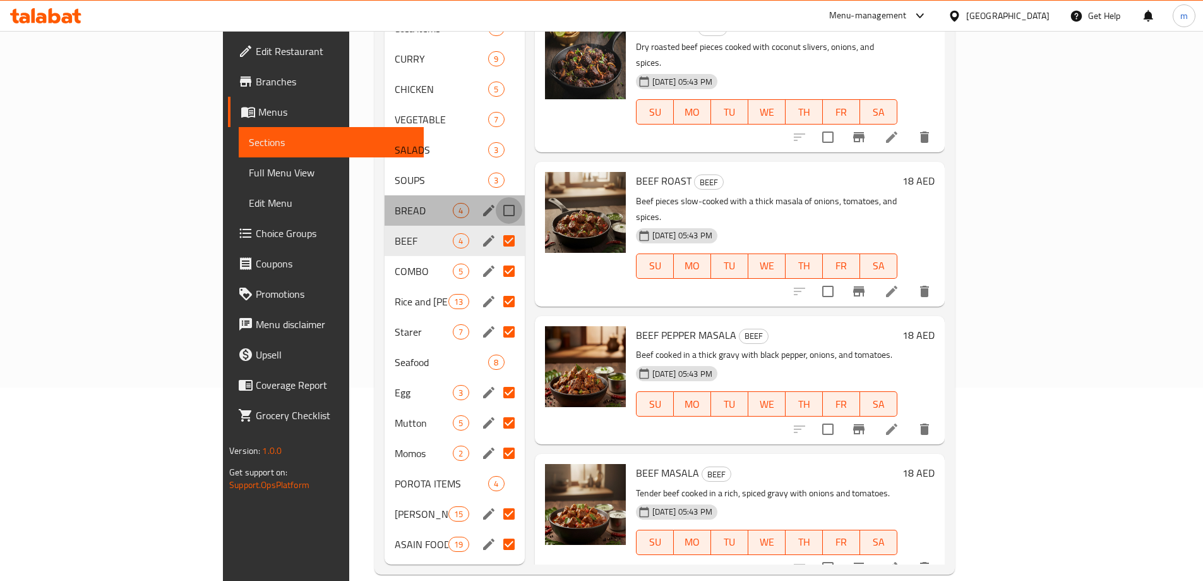
click at [496, 197] on input "Menu sections" at bounding box center [509, 210] width 27 height 27
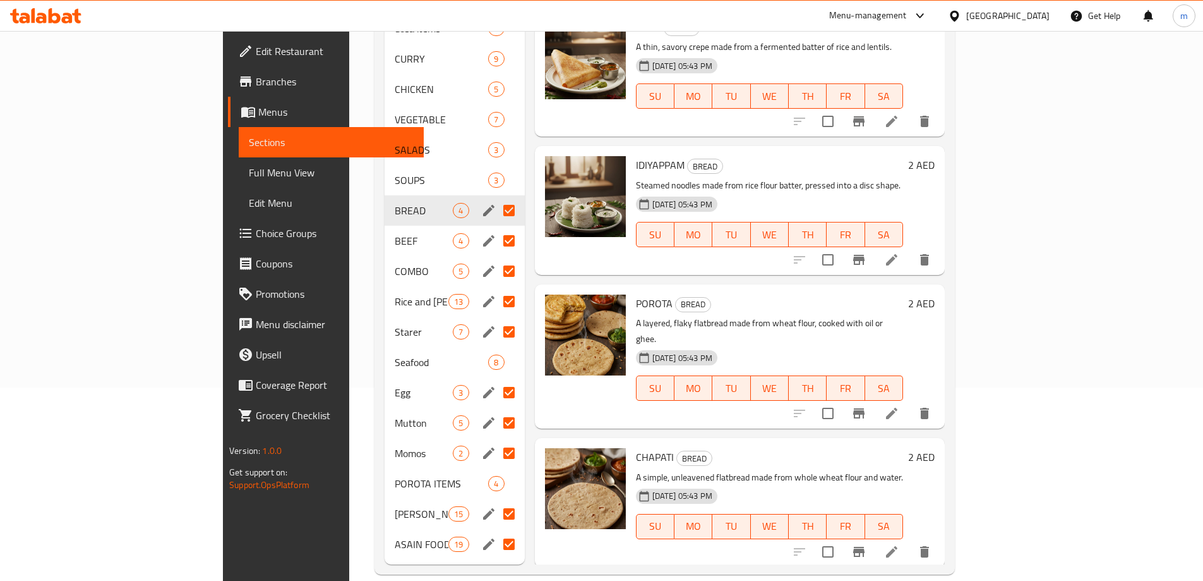
click at [496, 197] on input "Menu sections" at bounding box center [509, 210] width 27 height 27
checkbox input "false"
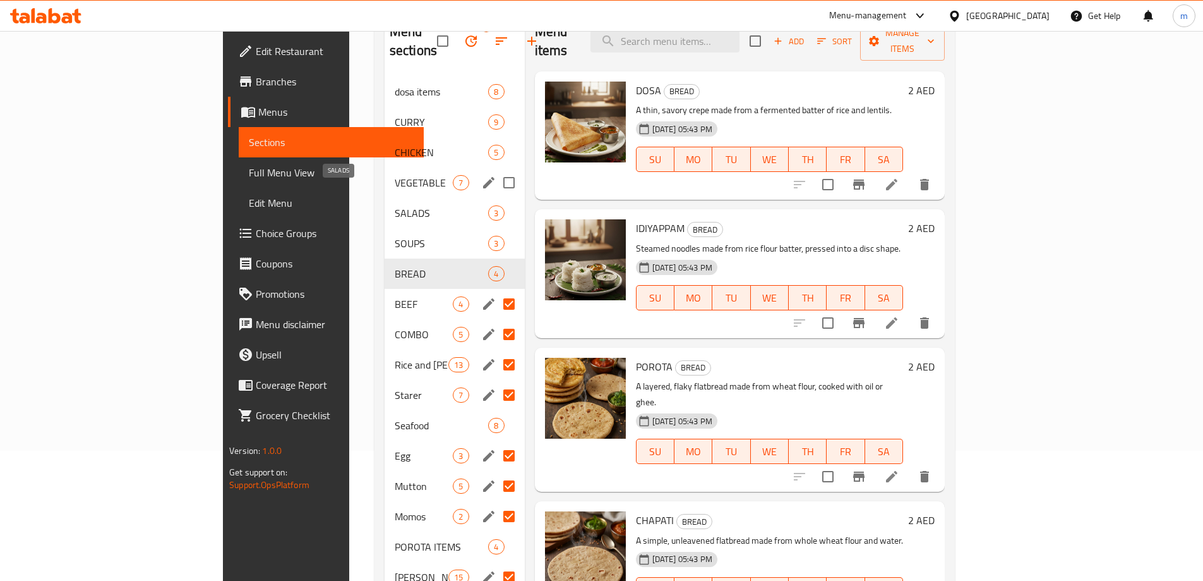
scroll to position [67, 0]
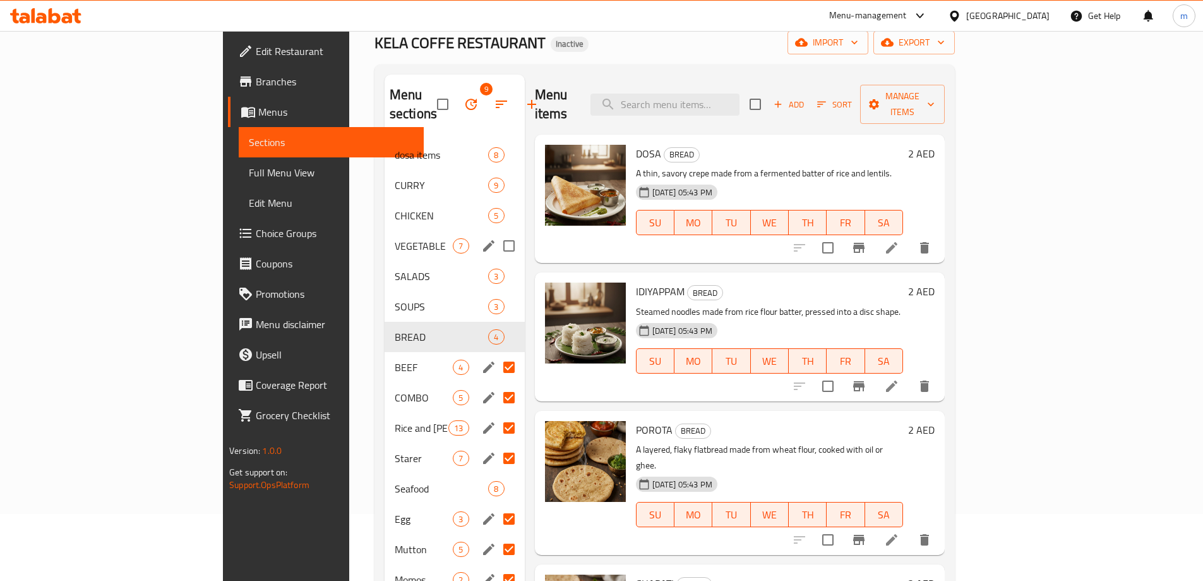
click at [496, 232] on input "Menu sections" at bounding box center [509, 245] width 27 height 27
checkbox input "true"
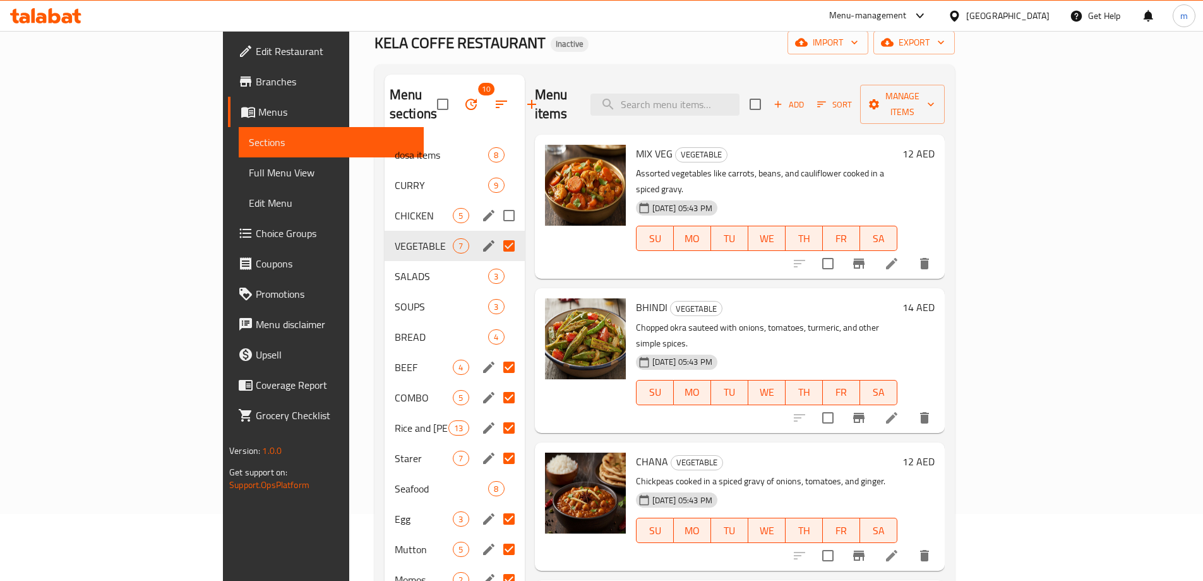
click at [496, 202] on input "Menu sections" at bounding box center [509, 215] width 27 height 27
checkbox input "true"
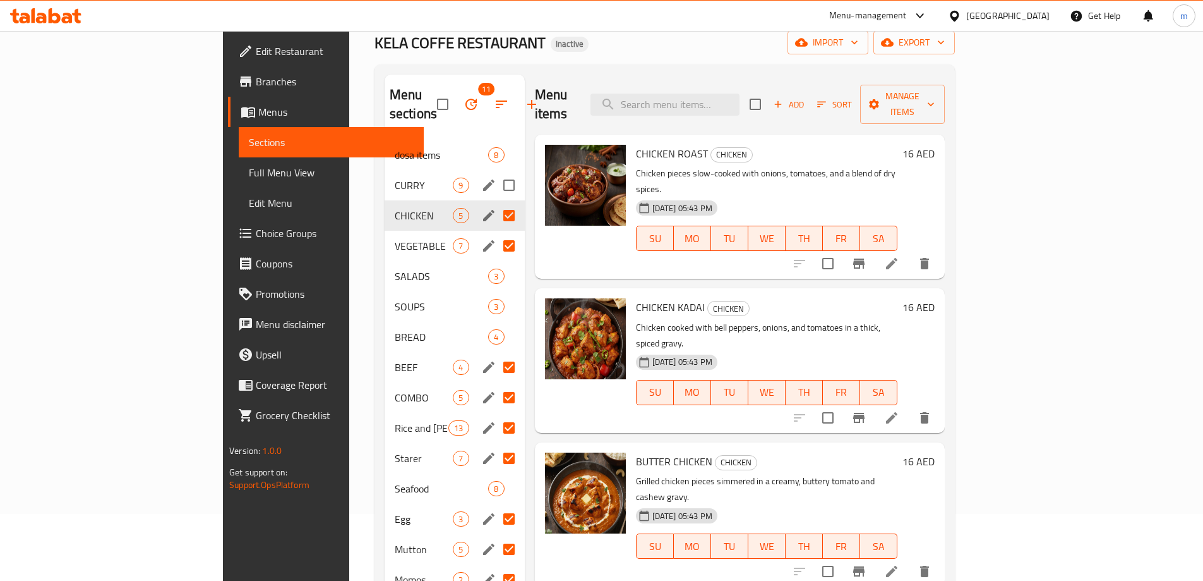
click at [496, 172] on input "Menu sections" at bounding box center [509, 185] width 27 height 27
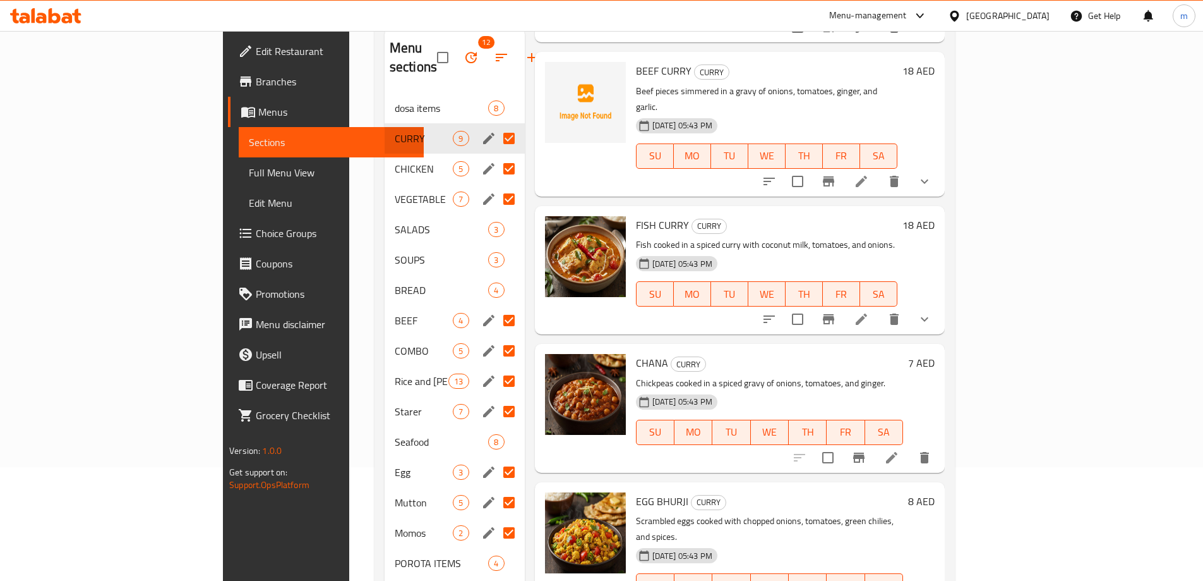
scroll to position [4, 0]
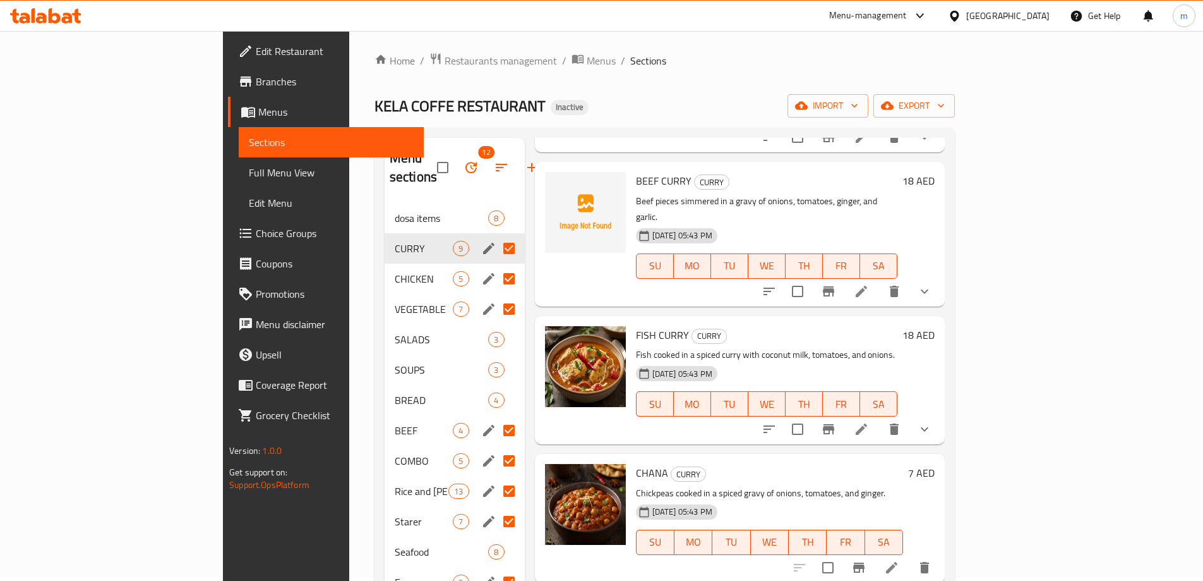
click at [496, 235] on input "Menu sections" at bounding box center [509, 248] width 27 height 27
checkbox input "false"
click at [496, 265] on input "Menu sections" at bounding box center [509, 278] width 27 height 27
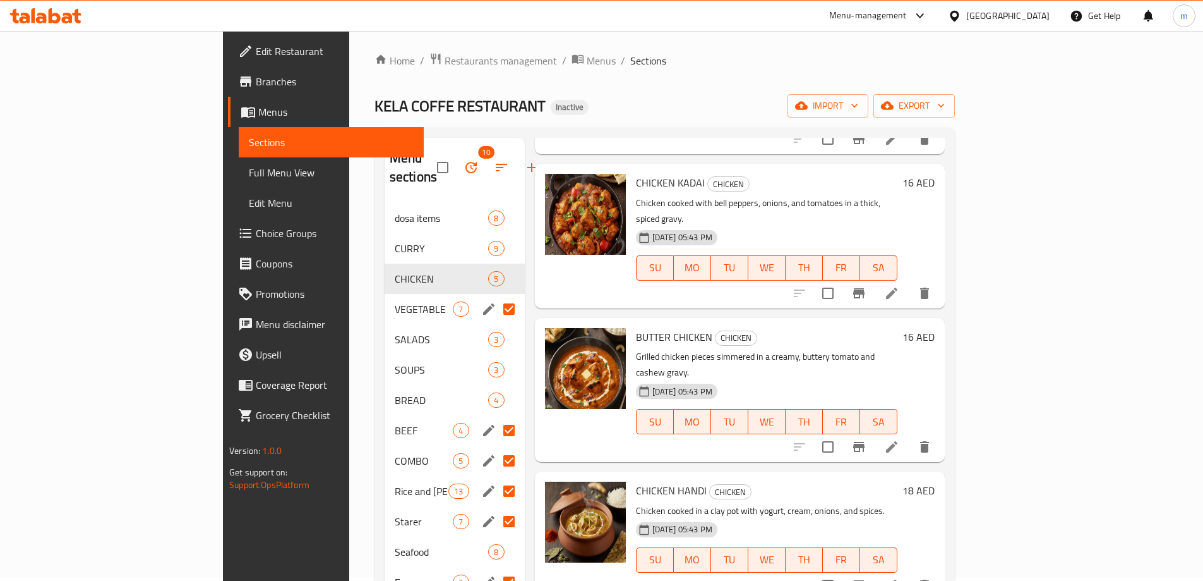
scroll to position [124, 0]
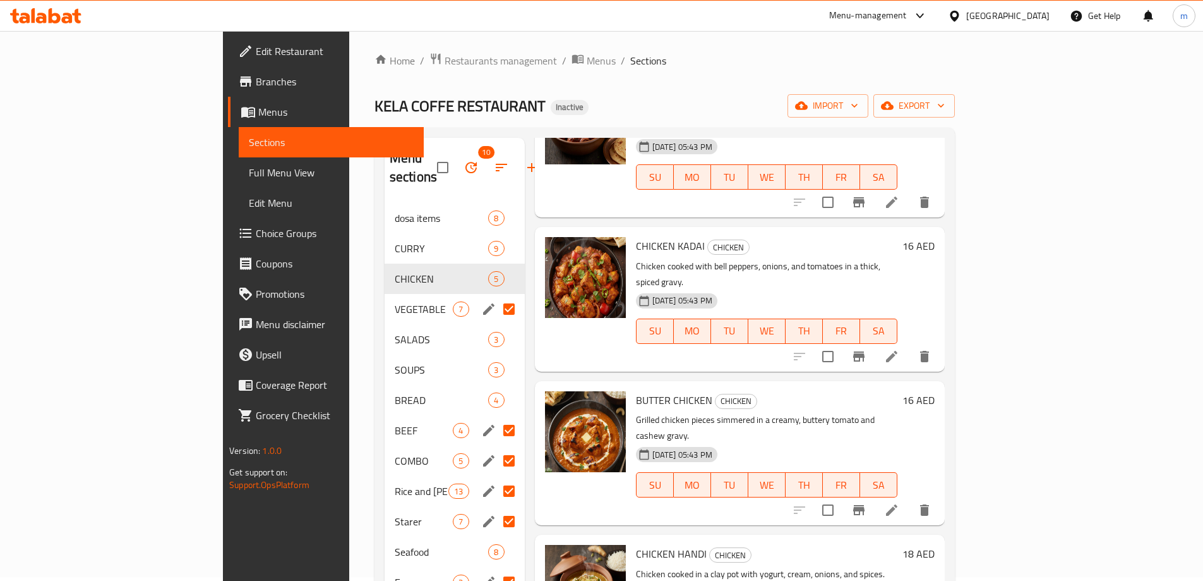
click at [496, 296] on input "Menu sections" at bounding box center [509, 309] width 27 height 27
checkbox input "false"
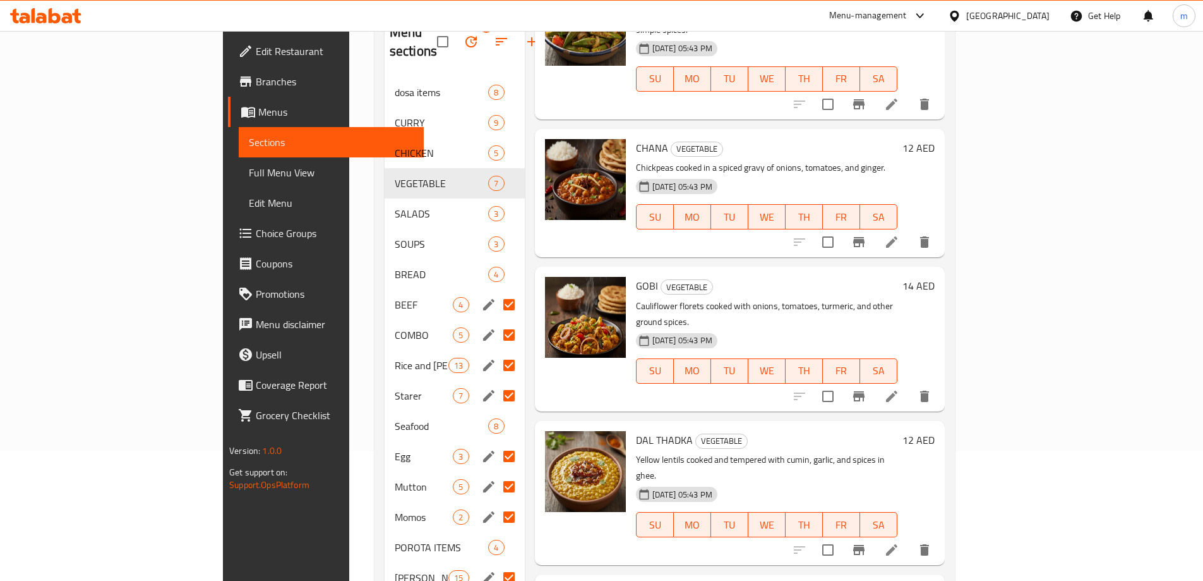
scroll to position [130, 0]
click at [496, 291] on input "Menu sections" at bounding box center [509, 304] width 27 height 27
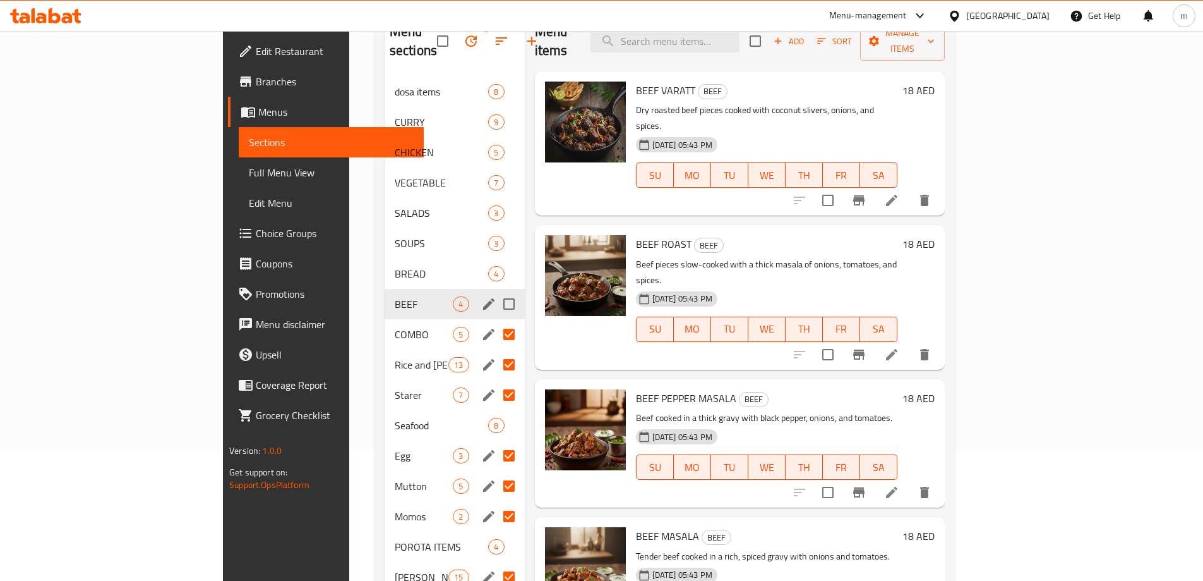
click at [496, 291] on input "Menu sections" at bounding box center [509, 304] width 27 height 27
checkbox input "true"
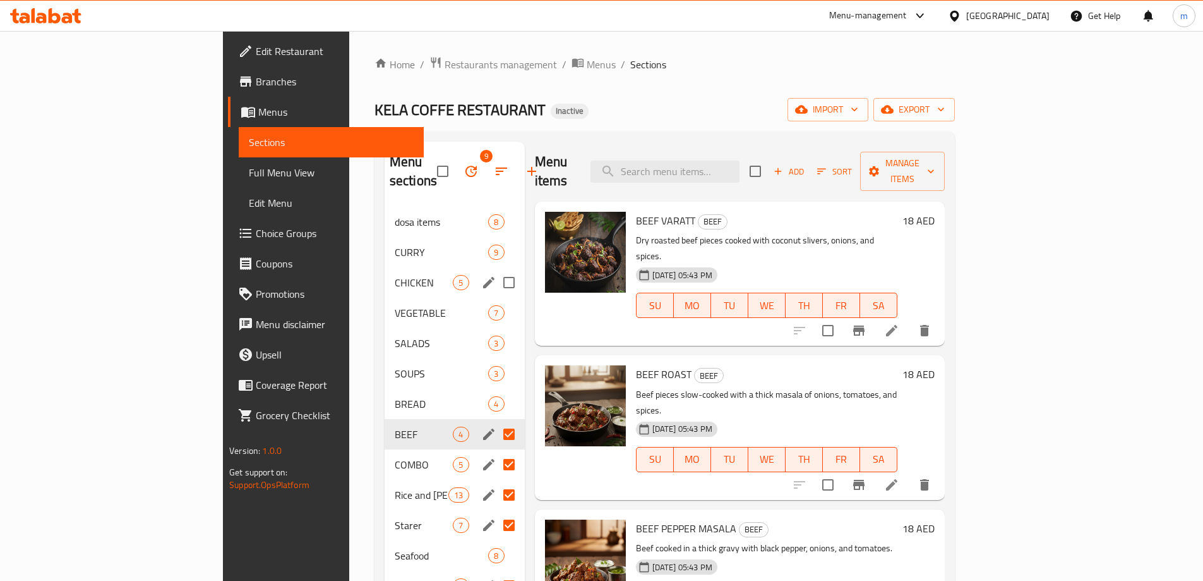
click at [496, 269] on input "Menu sections" at bounding box center [509, 282] width 27 height 27
checkbox input "true"
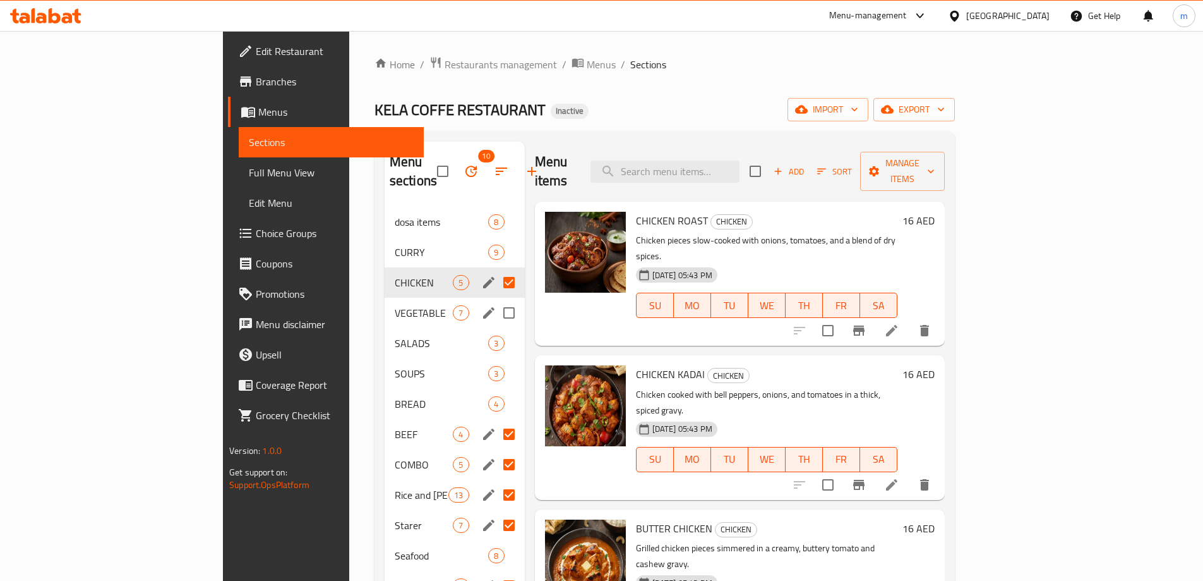
click at [496, 299] on input "Menu sections" at bounding box center [509, 312] width 27 height 27
checkbox input "true"
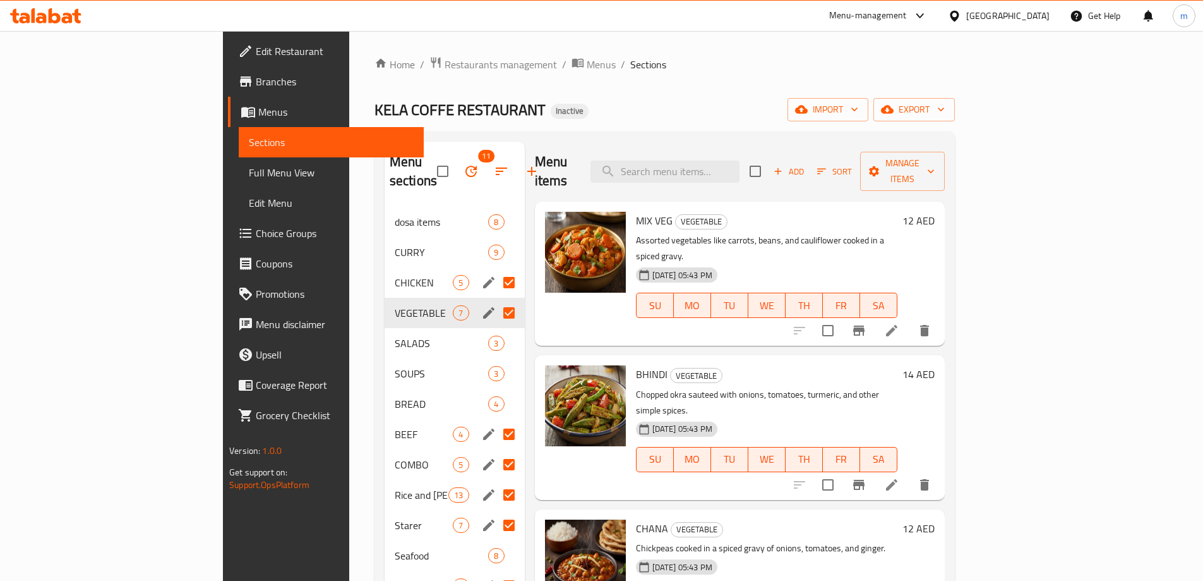
click at [496, 269] on input "Menu sections" at bounding box center [509, 282] width 27 height 27
checkbox input "false"
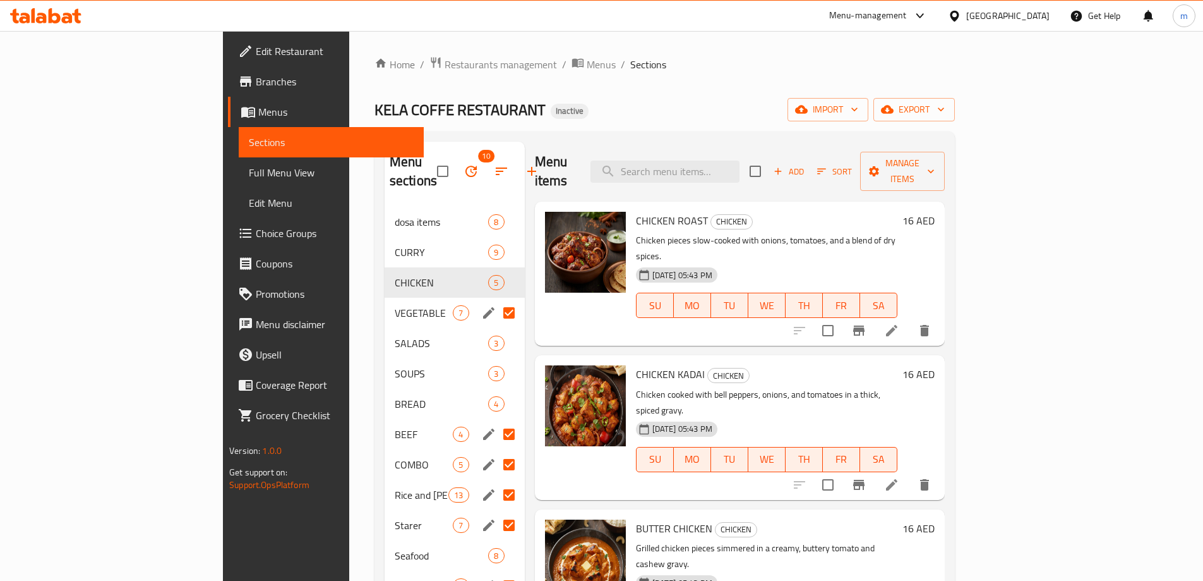
click at [496, 299] on input "Menu sections" at bounding box center [509, 312] width 27 height 27
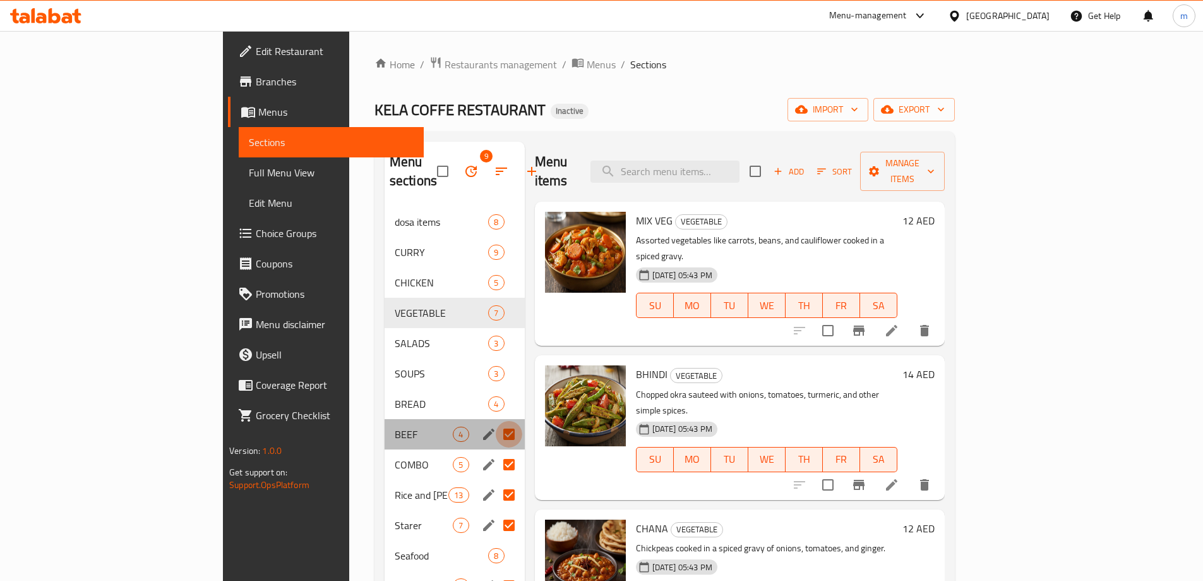
click at [496, 421] on input "Menu sections" at bounding box center [509, 434] width 27 height 27
checkbox input "false"
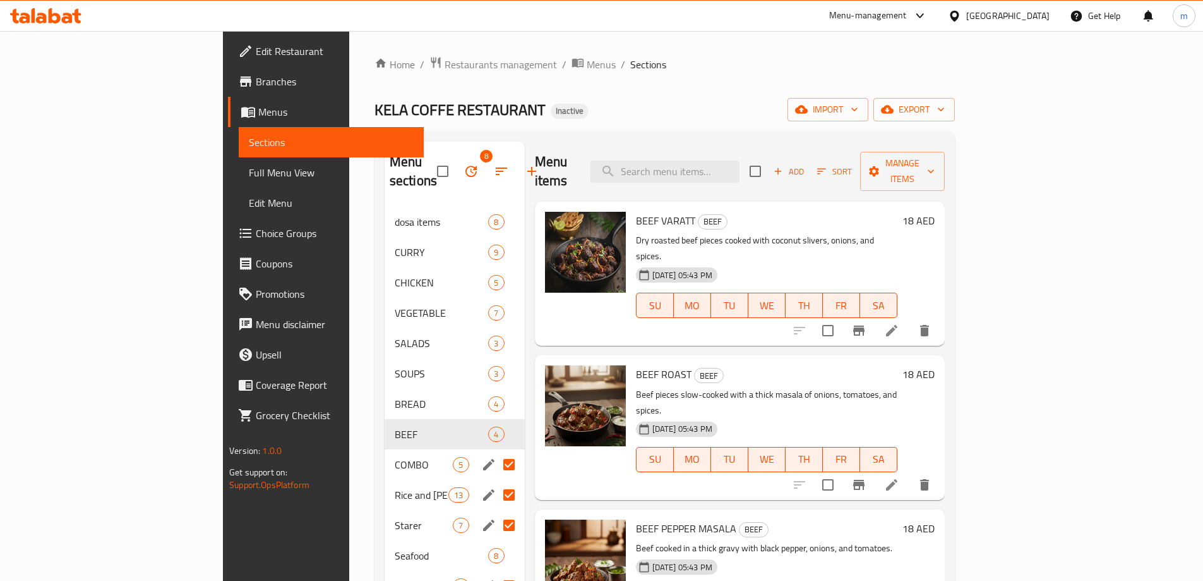
click at [496, 451] on input "Menu sections" at bounding box center [509, 464] width 27 height 27
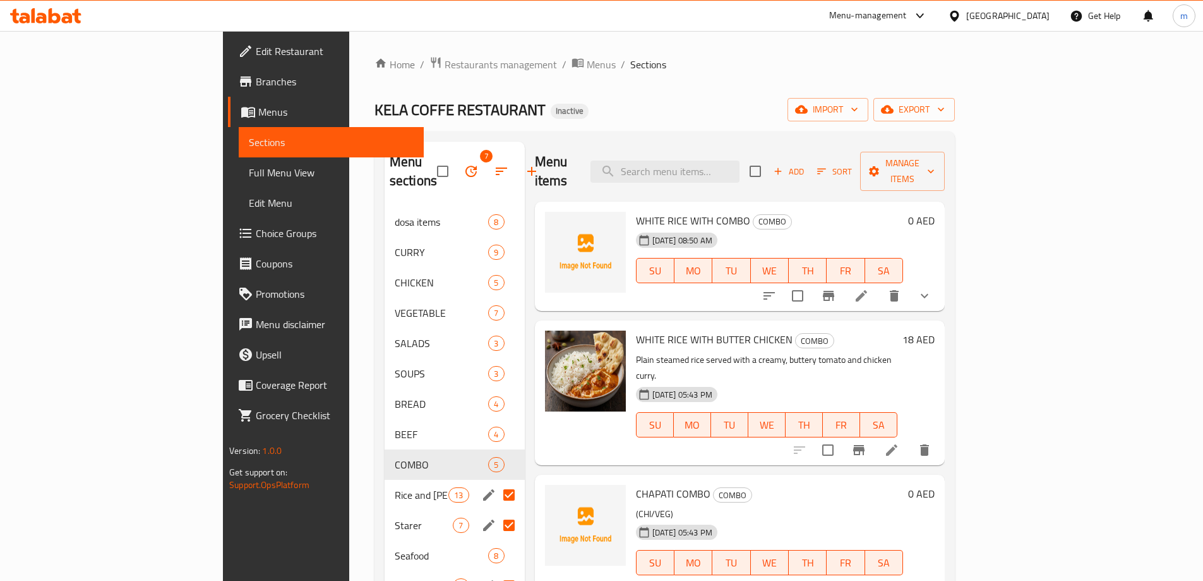
click at [496, 486] on input "Menu sections" at bounding box center [509, 494] width 27 height 27
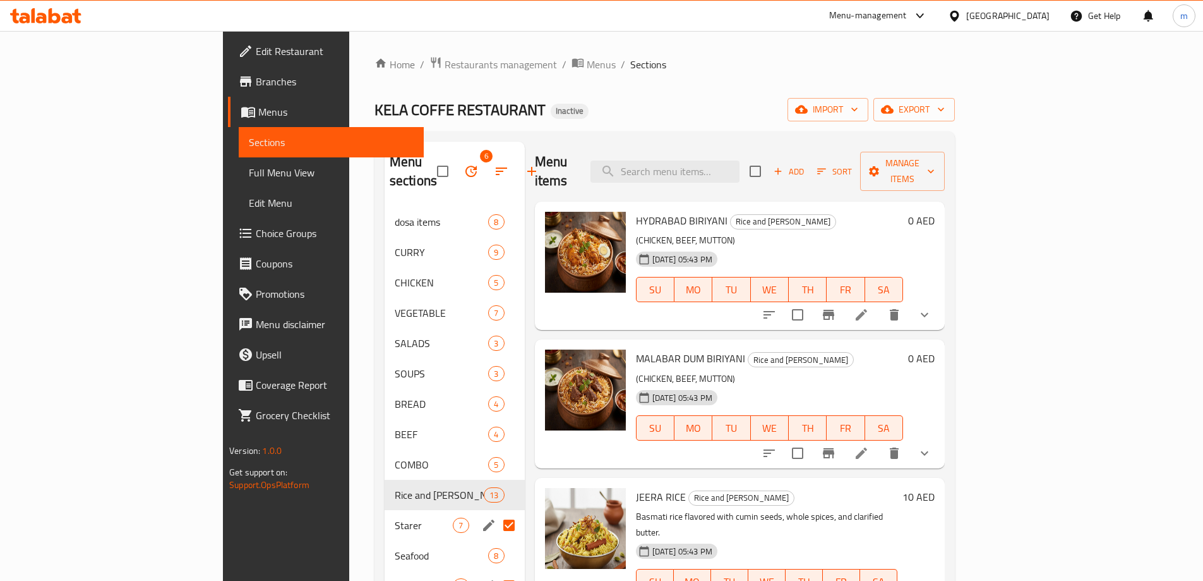
click at [496, 512] on input "Menu sections" at bounding box center [509, 525] width 27 height 27
